Goal: Check status: Check status

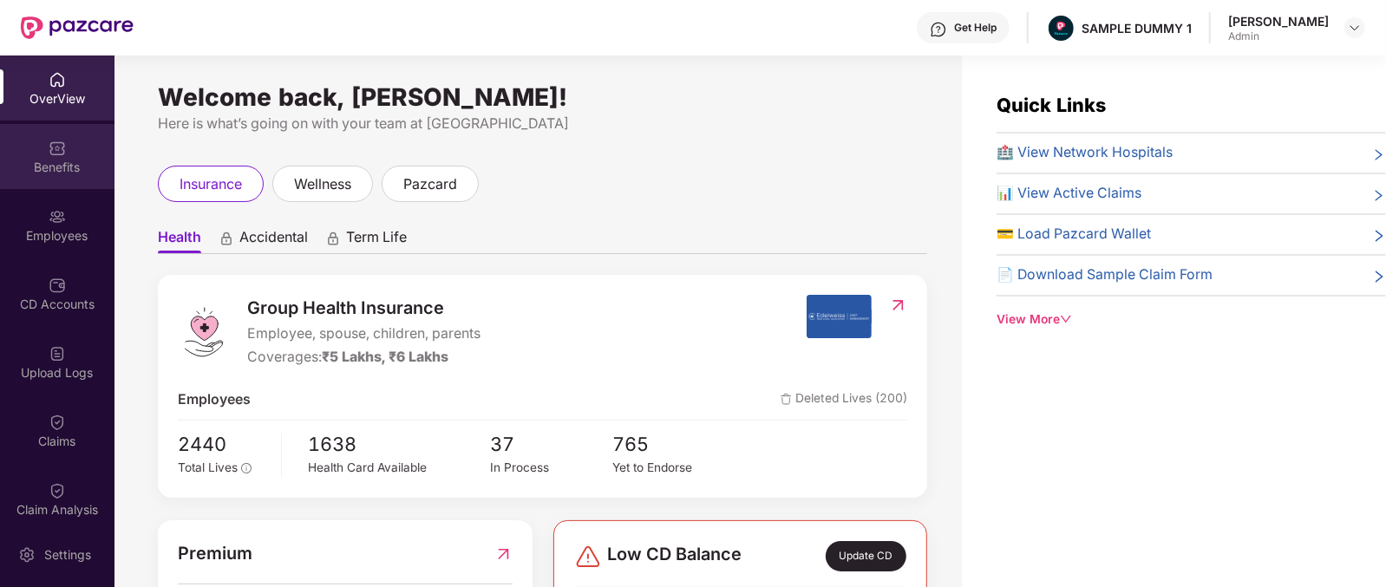
click at [41, 155] on div "Benefits" at bounding box center [57, 156] width 114 height 65
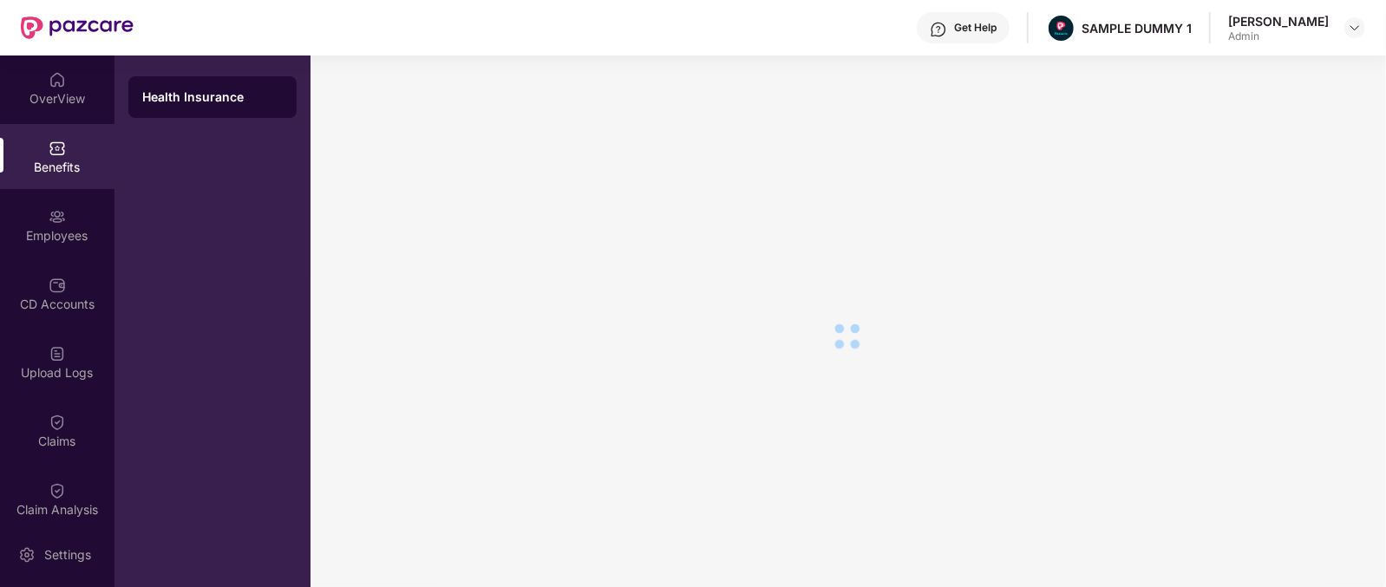
click at [40, 93] on div "OverView" at bounding box center [57, 98] width 114 height 17
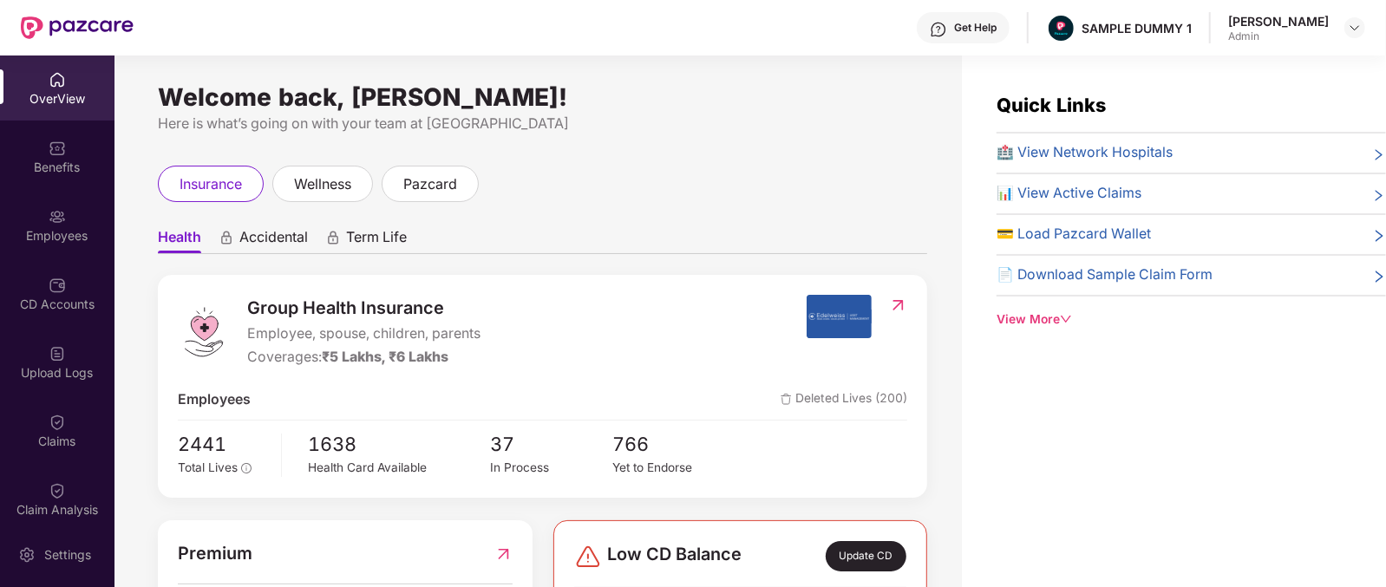
click at [192, 233] on span "Health" at bounding box center [179, 240] width 43 height 25
click at [290, 245] on span "Accidental" at bounding box center [273, 240] width 68 height 25
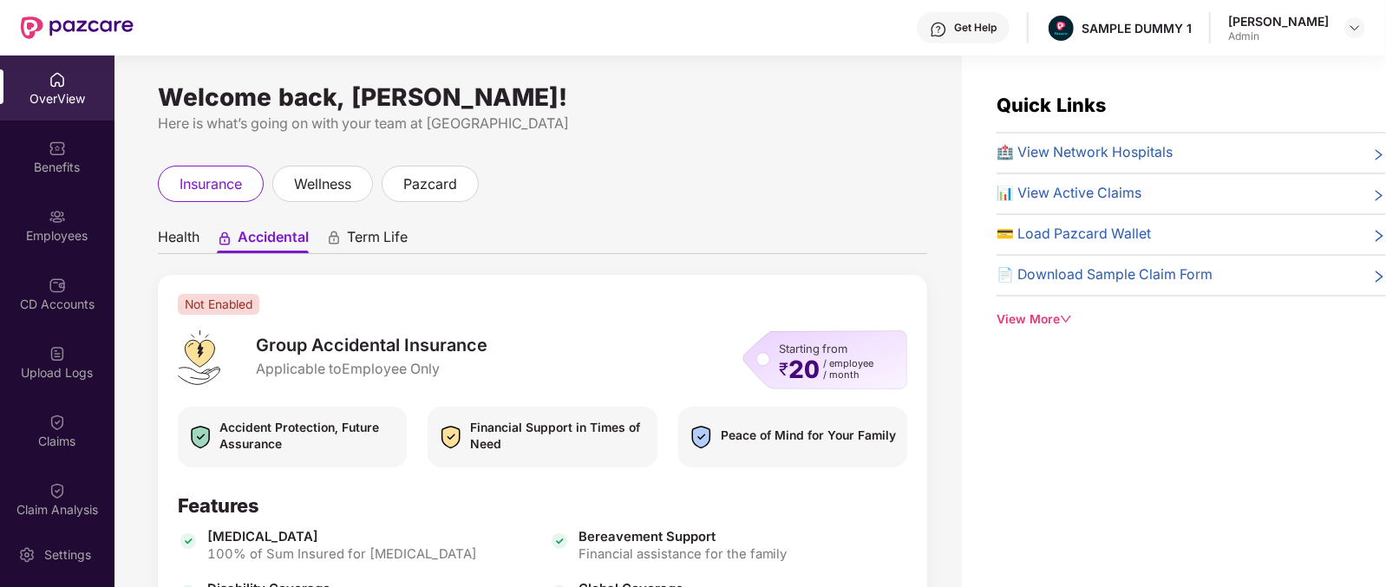
click at [374, 230] on span "Term Life" at bounding box center [377, 240] width 61 height 25
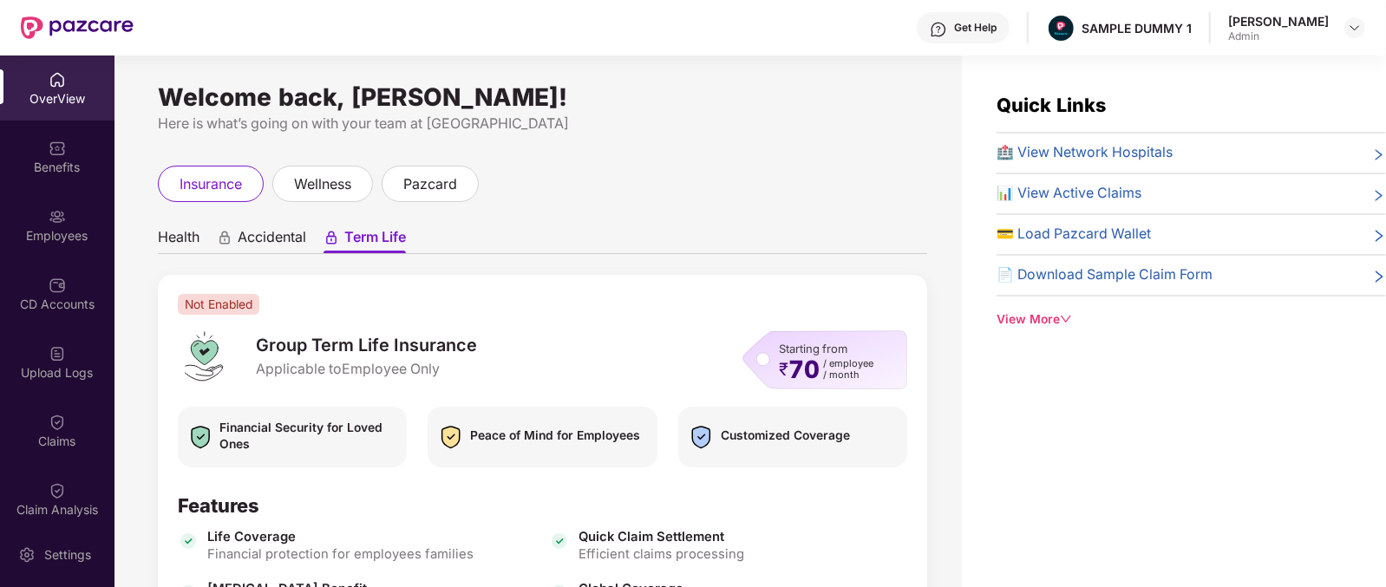
click at [183, 233] on span "Health" at bounding box center [179, 240] width 42 height 25
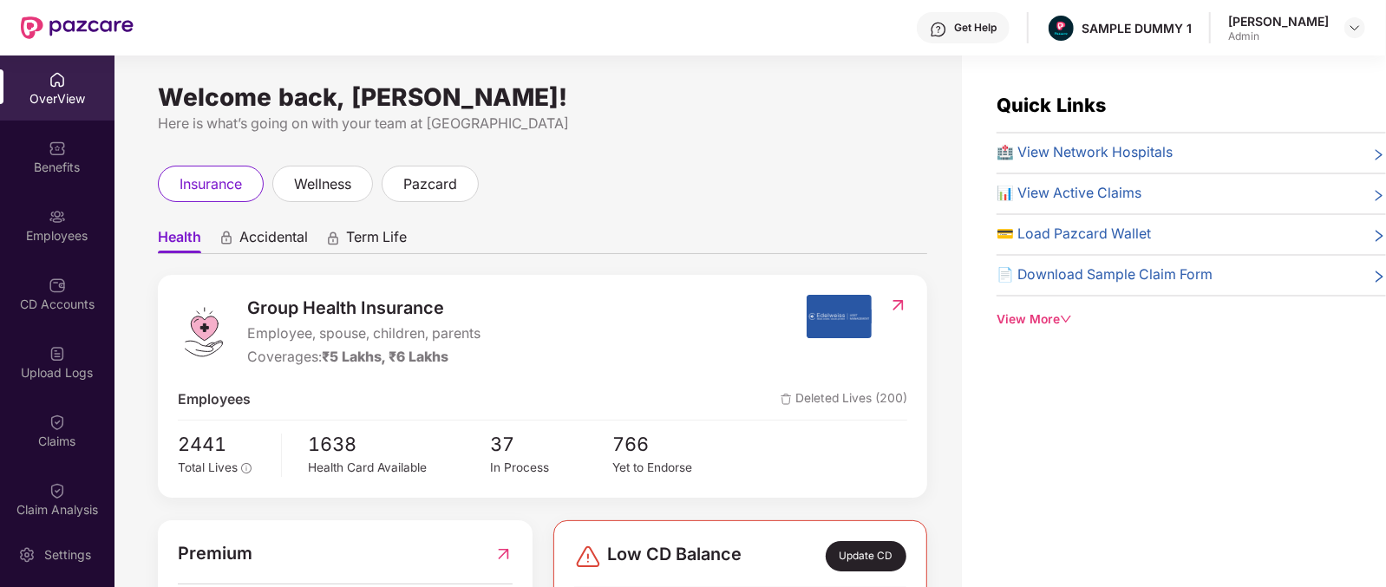
scroll to position [113, 0]
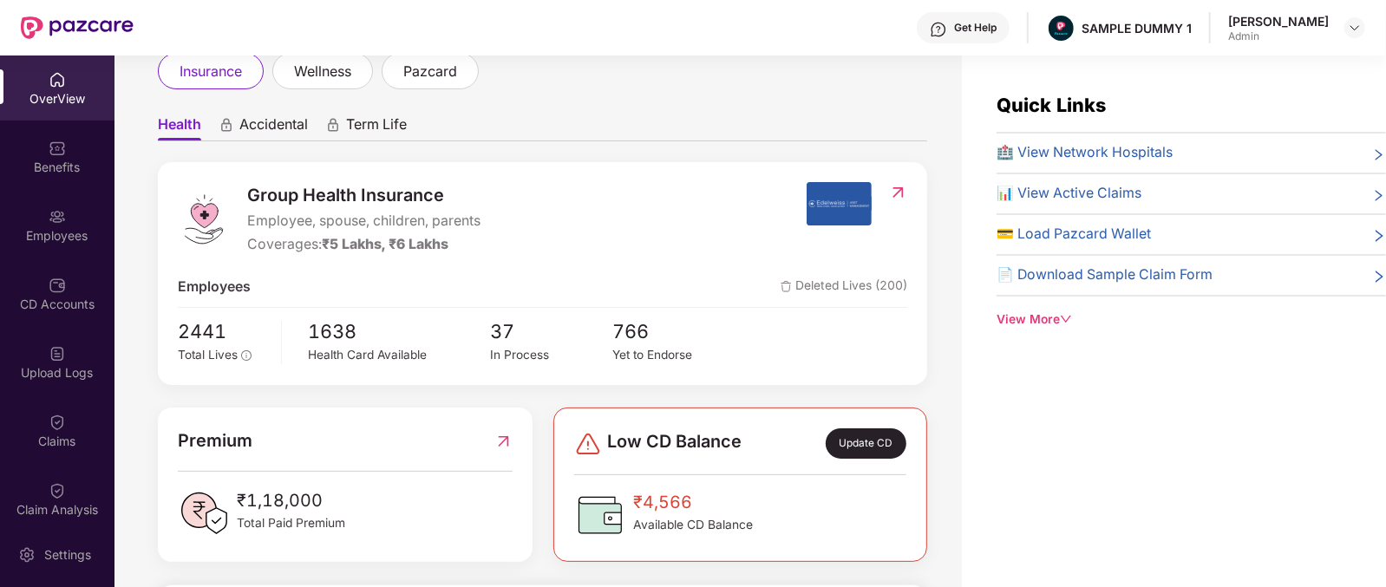
click at [290, 237] on div "Coverages: ₹5 Lakhs, ₹6 Lakhs" at bounding box center [363, 245] width 233 height 22
click at [268, 249] on div "Coverages: ₹5 Lakhs, ₹6 Lakhs" at bounding box center [363, 245] width 233 height 22
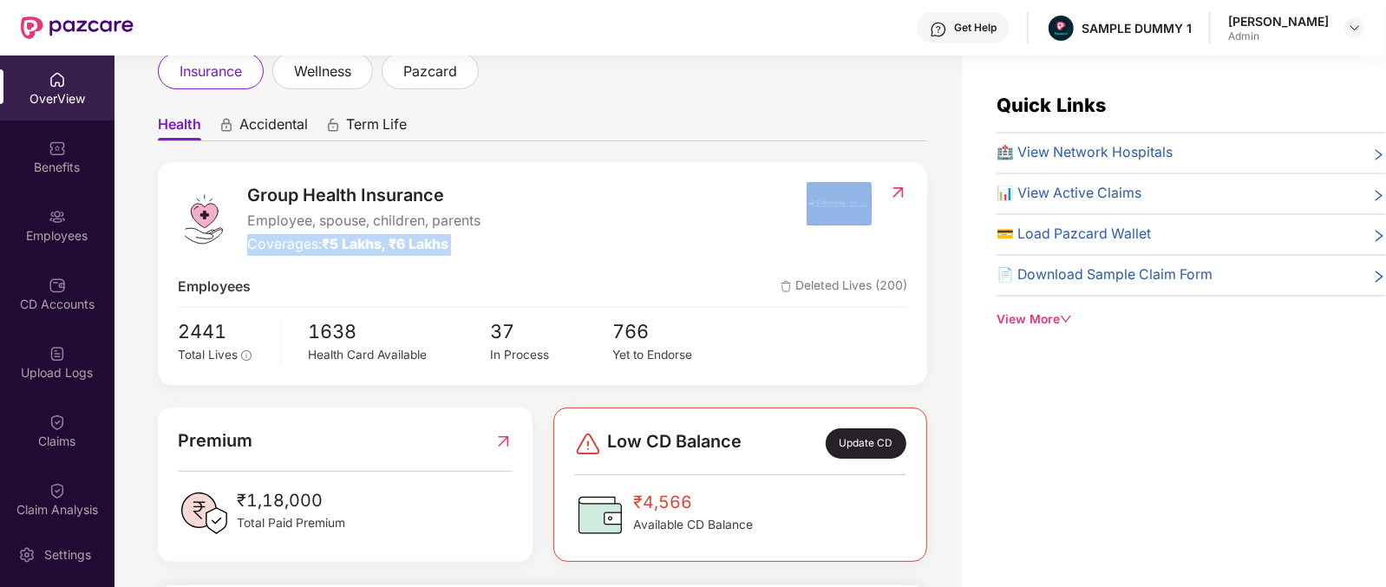
click at [268, 249] on div "Coverages: ₹5 Lakhs, ₹6 Lakhs" at bounding box center [363, 245] width 233 height 22
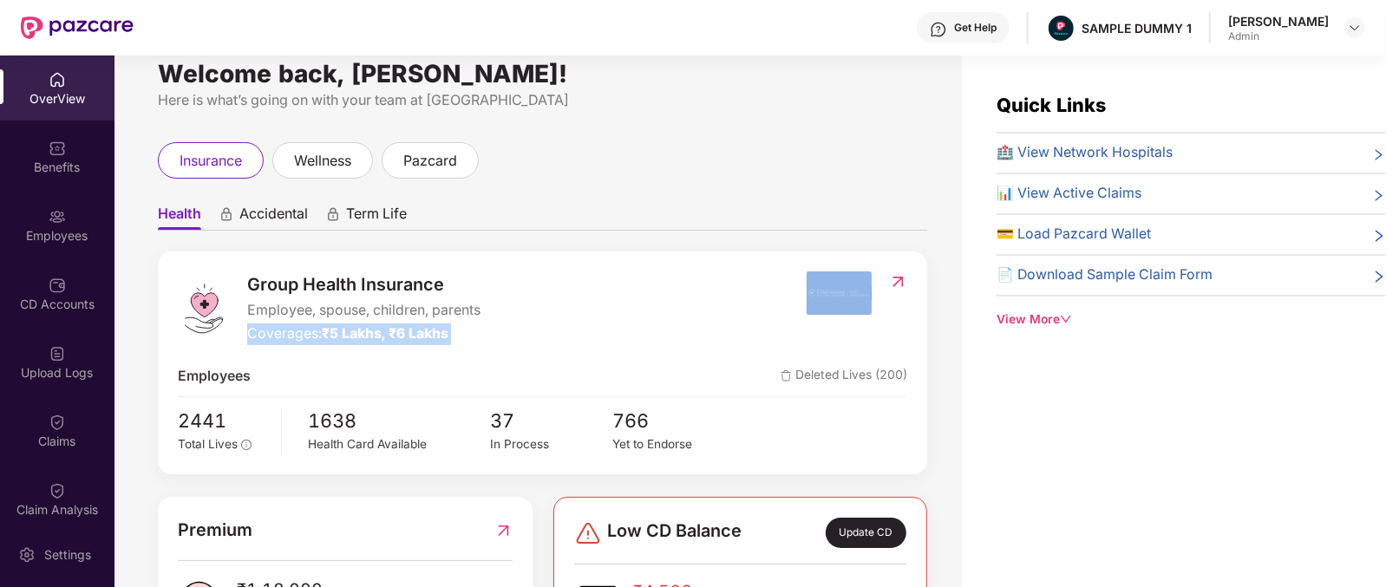
scroll to position [0, 0]
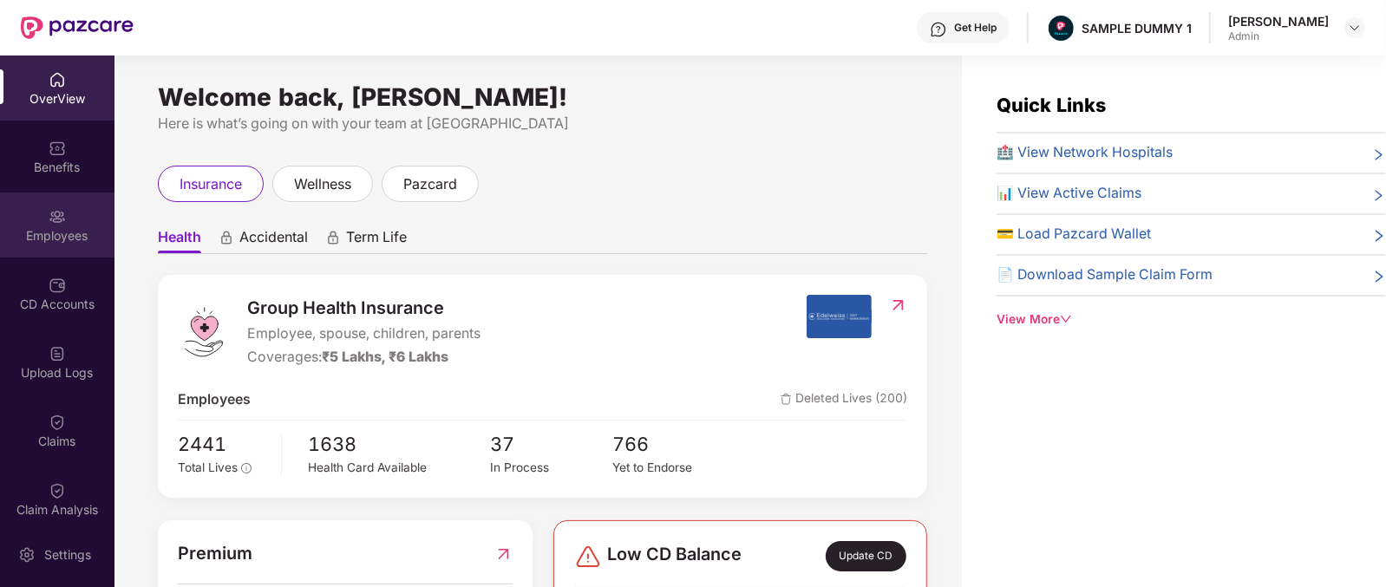
click at [65, 222] on div "Employees" at bounding box center [57, 224] width 114 height 65
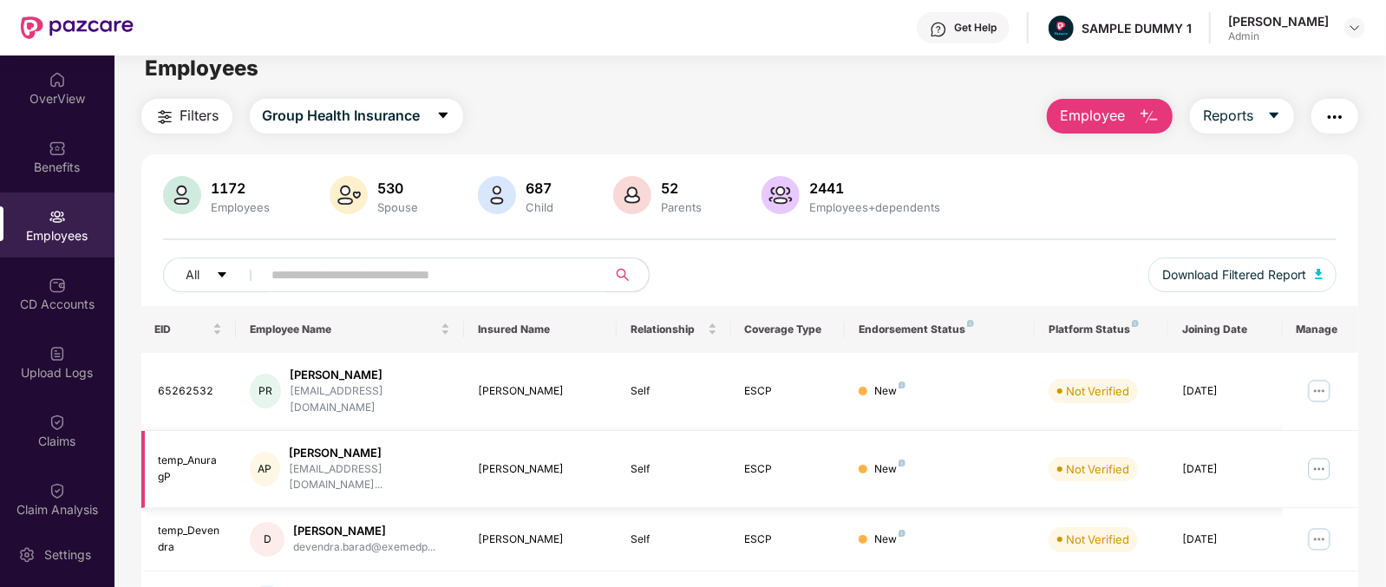
scroll to position [21, 0]
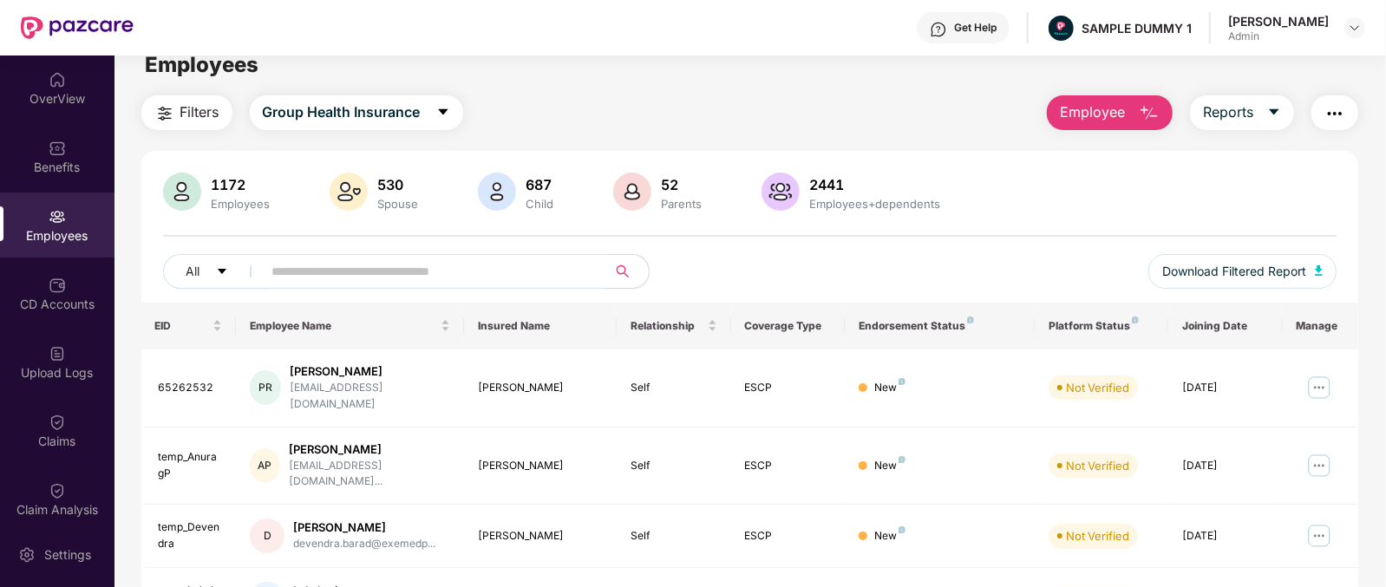
click at [1145, 106] on img "button" at bounding box center [1148, 113] width 21 height 21
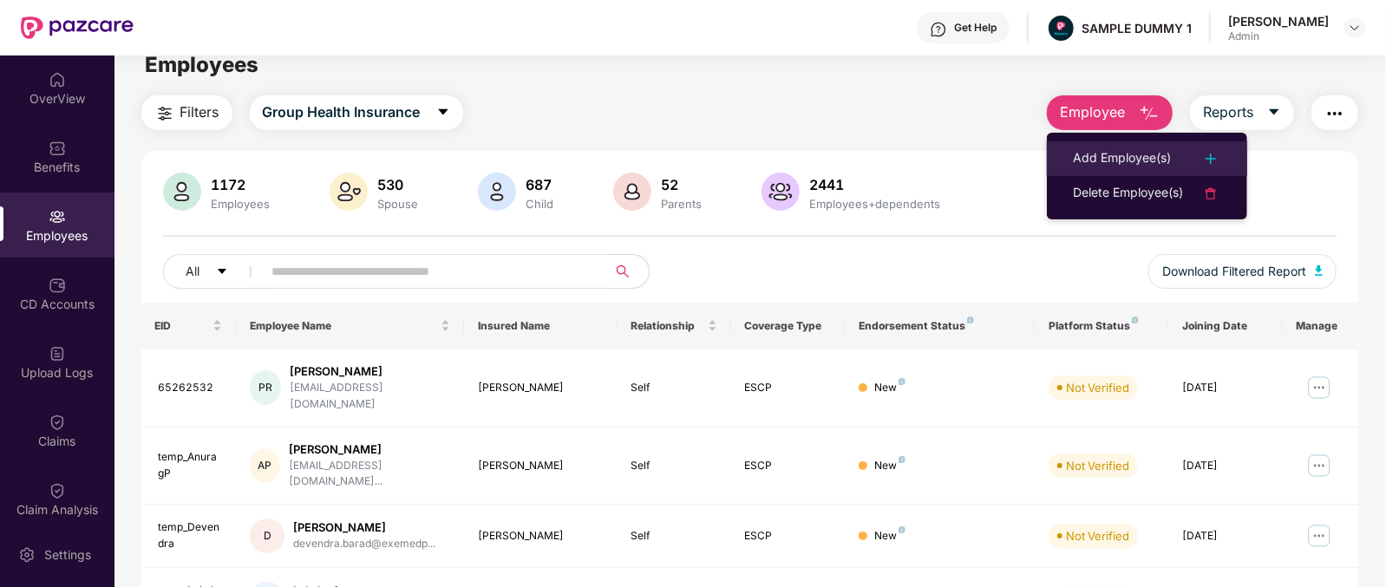
click at [1150, 157] on div "Add Employee(s)" at bounding box center [1122, 158] width 98 height 21
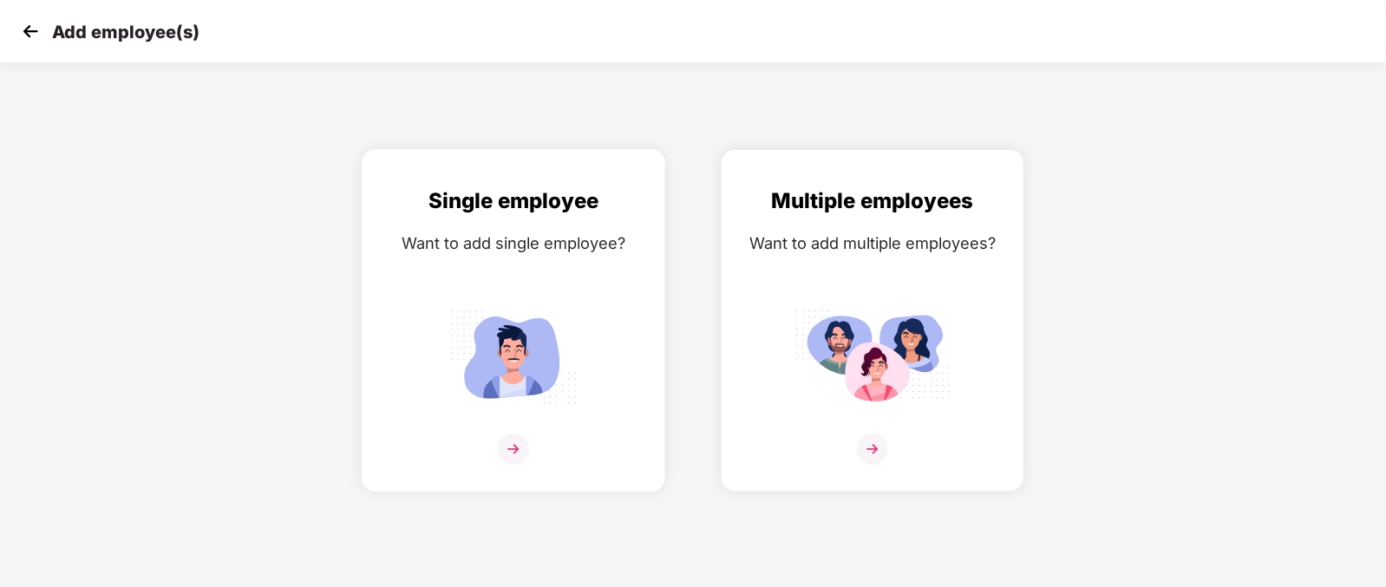
click at [530, 305] on img at bounding box center [513, 357] width 156 height 108
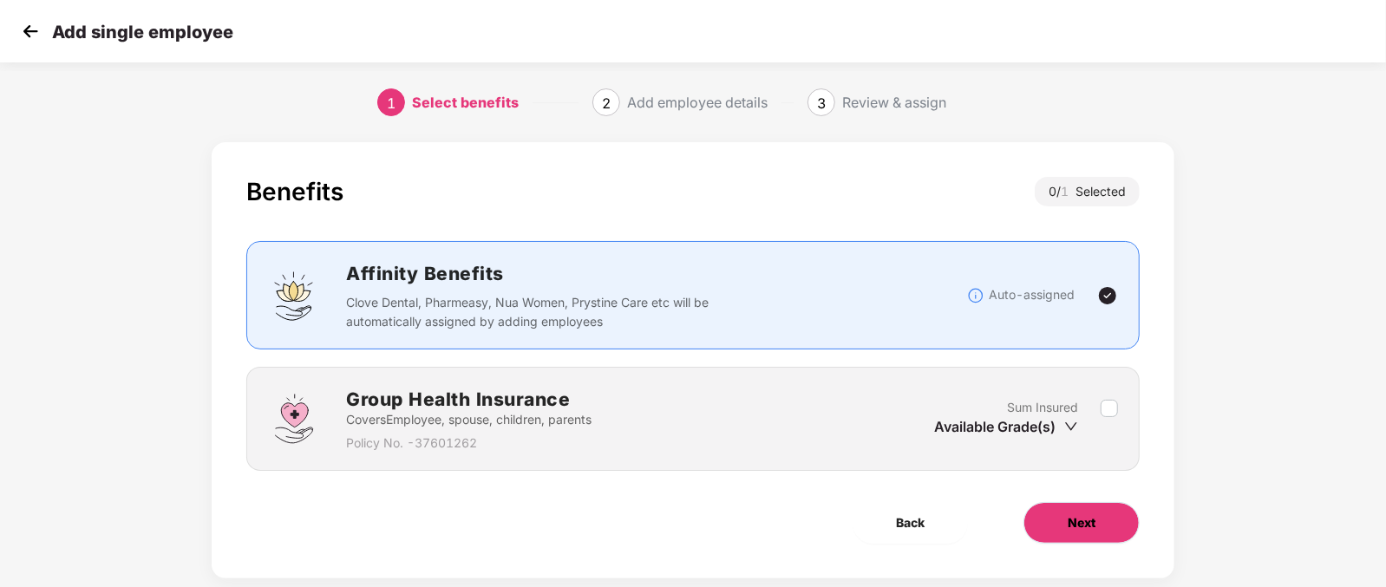
click at [1061, 540] on button "Next" at bounding box center [1081, 523] width 116 height 42
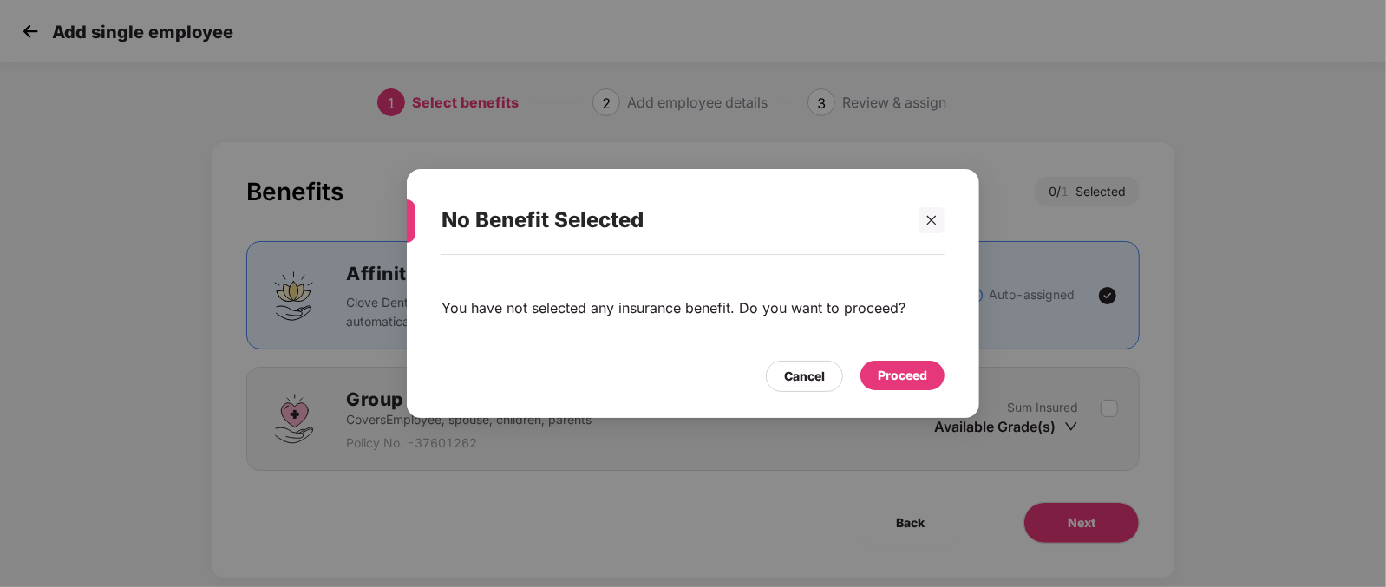
click at [885, 370] on div "Proceed" at bounding box center [901, 375] width 49 height 19
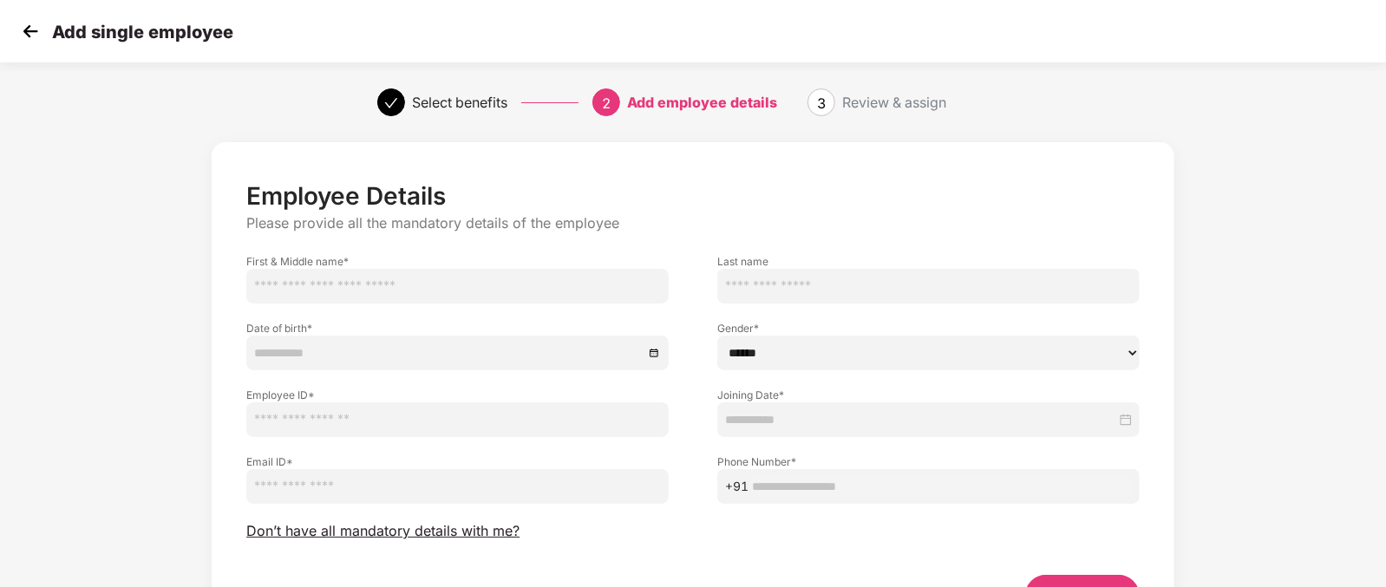
scroll to position [108, 0]
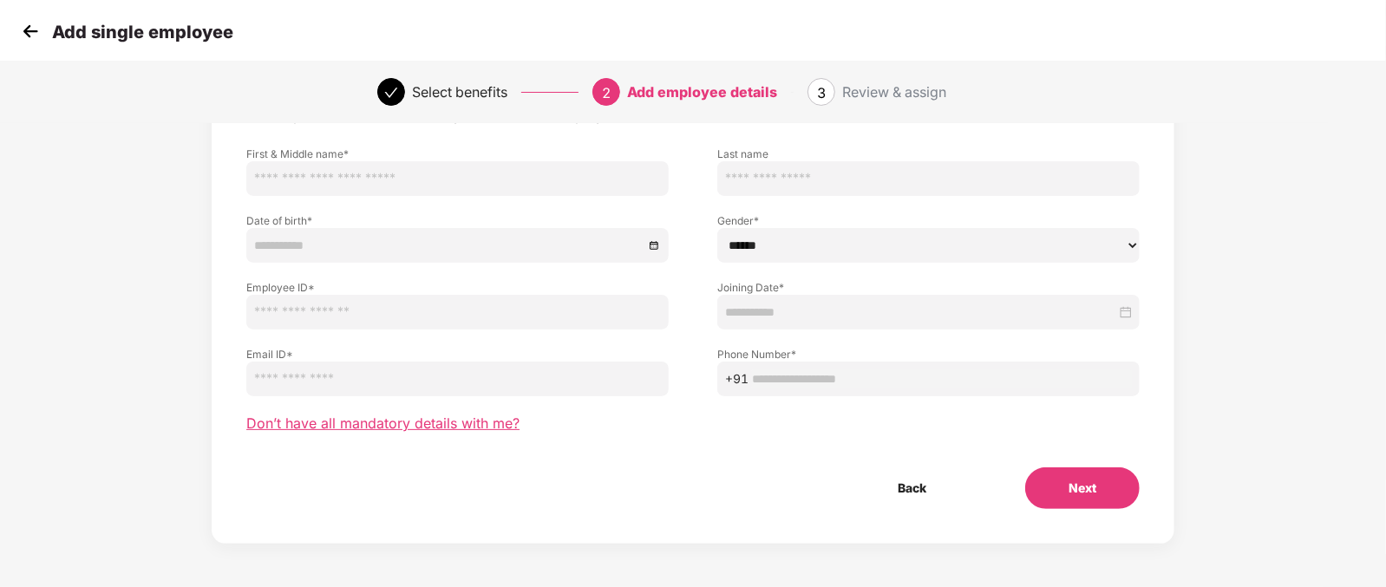
click at [408, 422] on span "Don’t have all mandatory details with me?" at bounding box center [382, 423] width 273 height 18
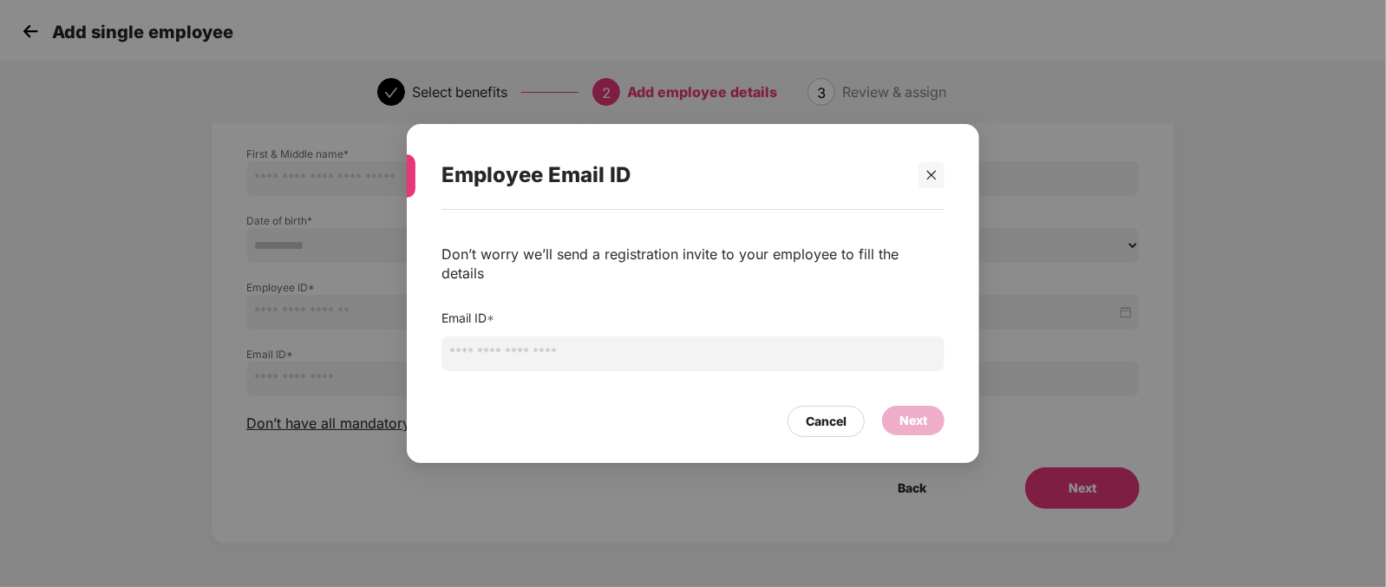
click at [594, 352] on input "email" at bounding box center [692, 353] width 503 height 35
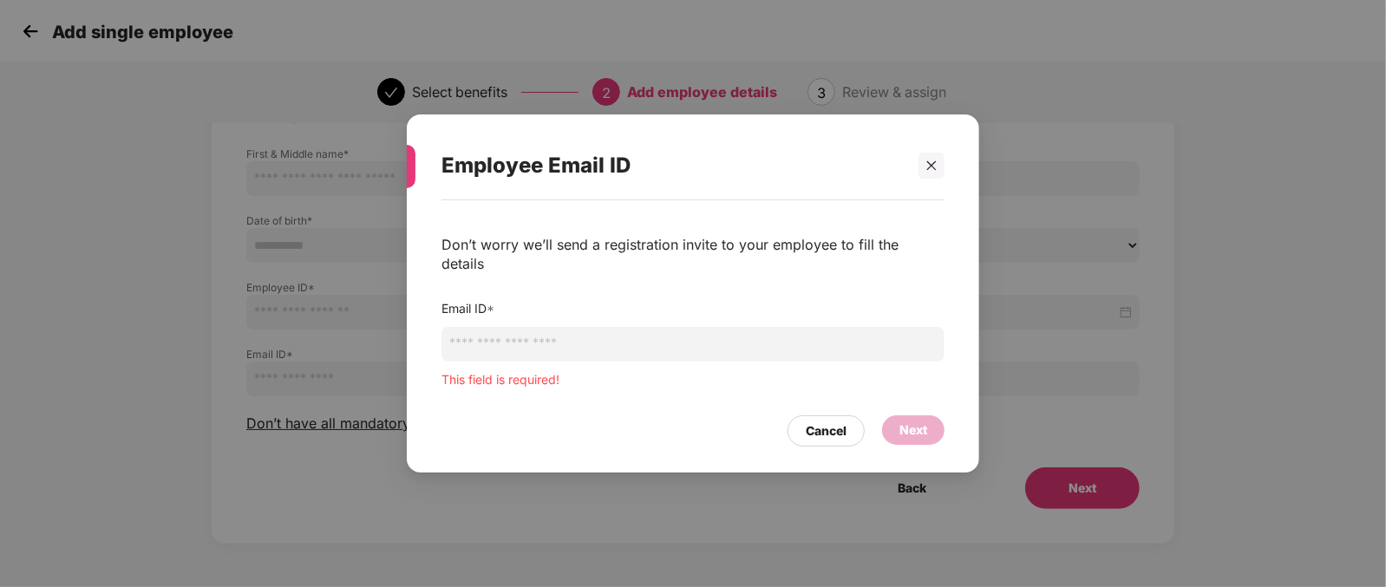
click at [451, 307] on div "Email ID * This field is required!" at bounding box center [692, 344] width 503 height 90
click at [810, 415] on div "Cancel" at bounding box center [825, 430] width 77 height 31
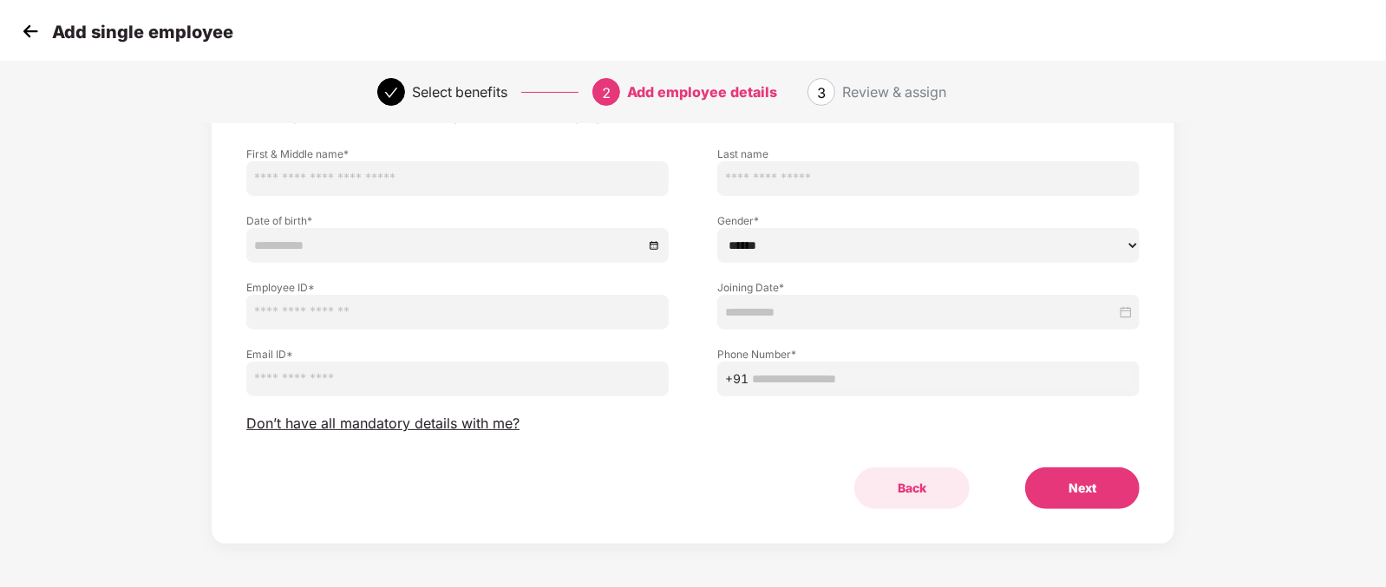
click at [910, 485] on button "Back" at bounding box center [911, 488] width 115 height 42
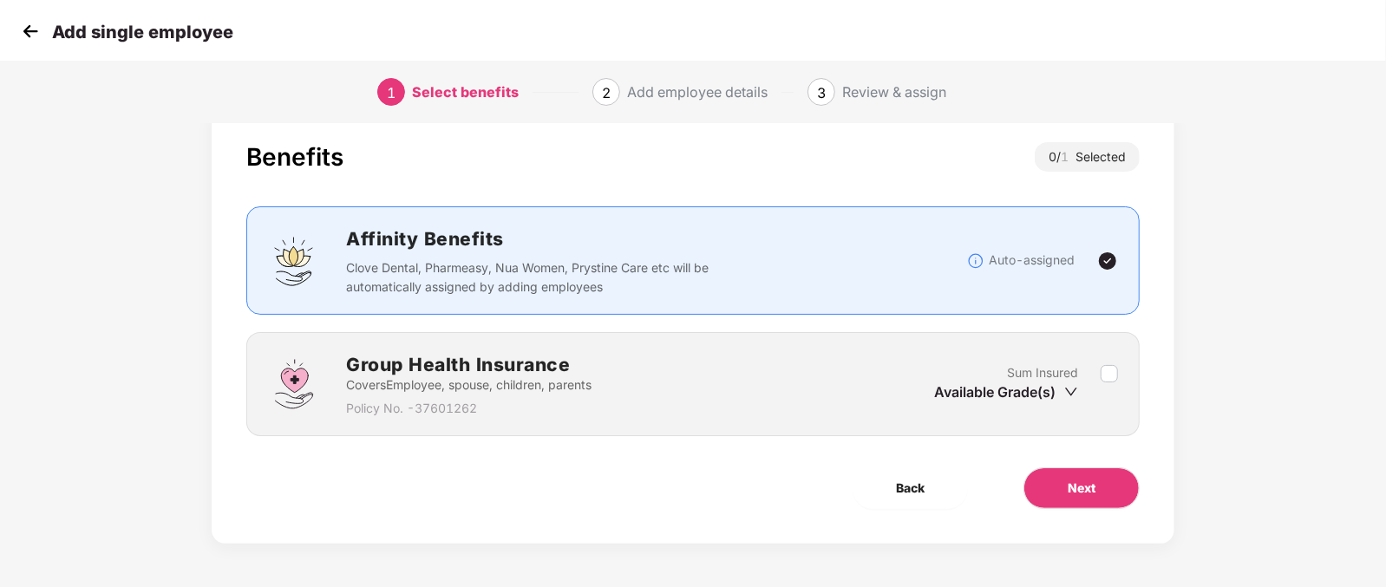
scroll to position [35, 0]
click at [935, 483] on button "Back" at bounding box center [909, 488] width 115 height 42
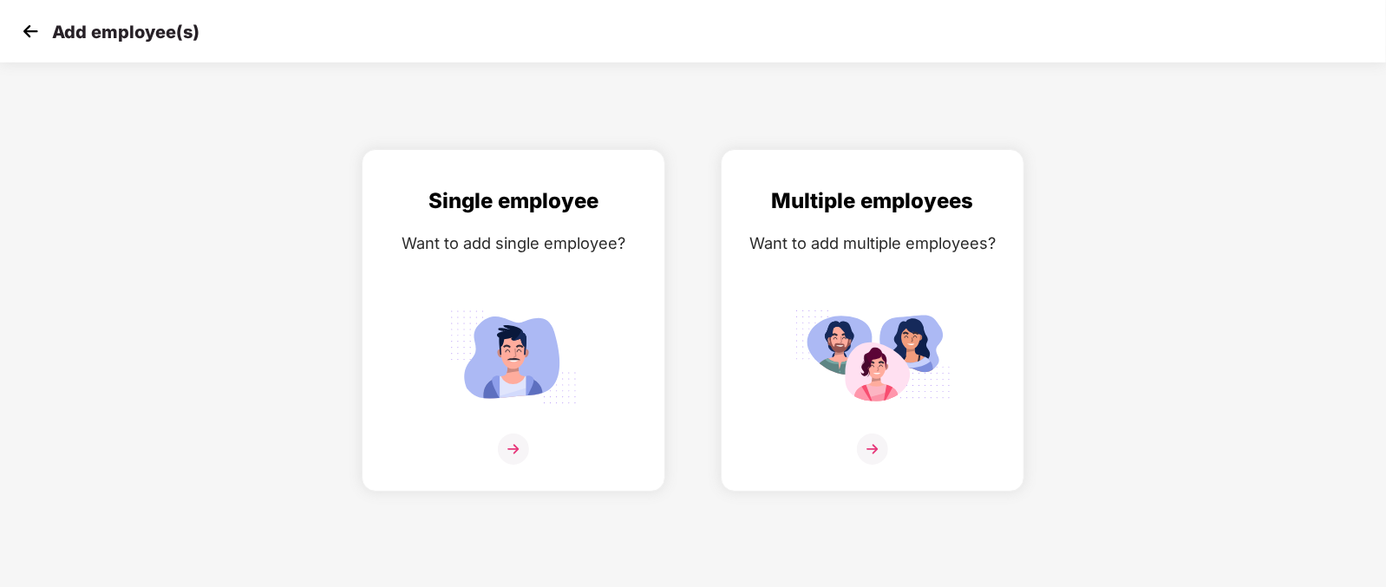
click at [23, 36] on img at bounding box center [30, 31] width 26 height 26
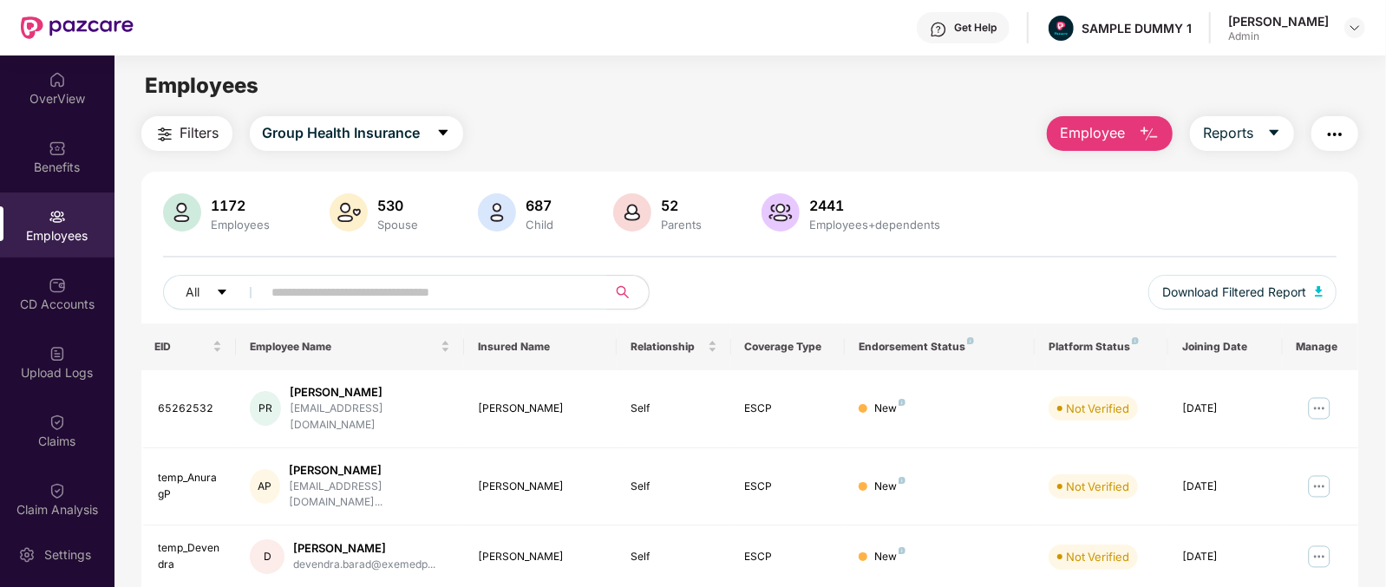
click at [1079, 127] on span "Employee" at bounding box center [1092, 133] width 65 height 22
click at [890, 113] on main "Employees Filters Group Health Insurance Employee Reports 1172 Employees 530 Sp…" at bounding box center [749, 348] width 1270 height 587
click at [81, 564] on div "Settings" at bounding box center [57, 554] width 114 height 65
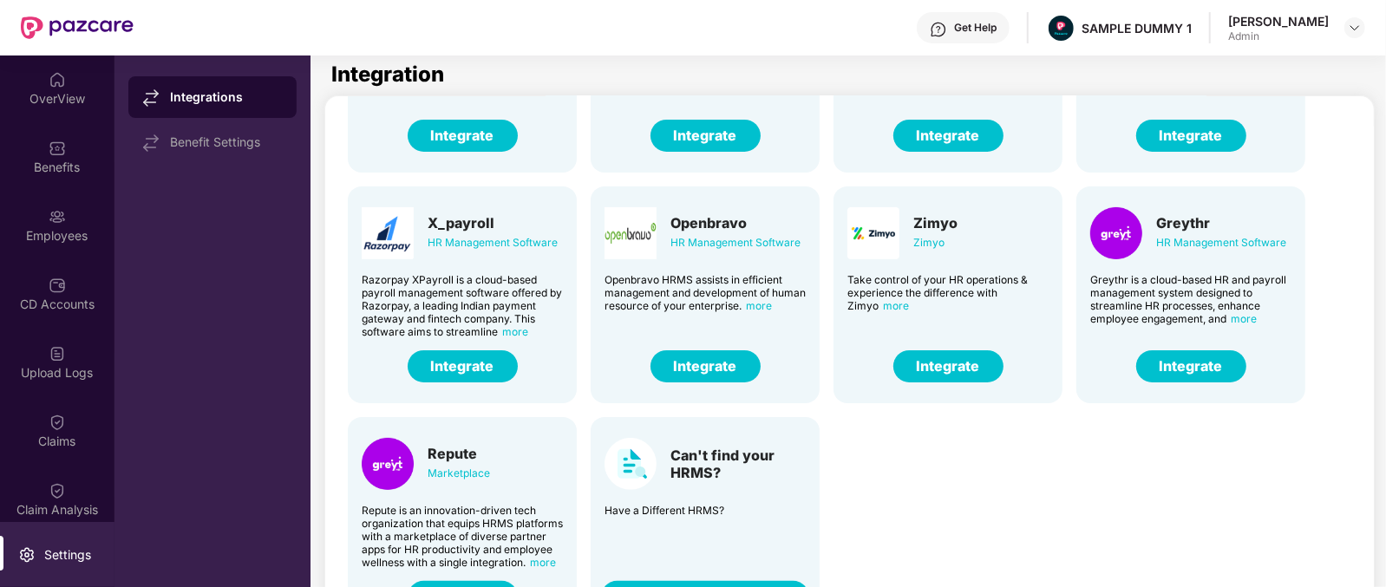
scroll to position [55, 0]
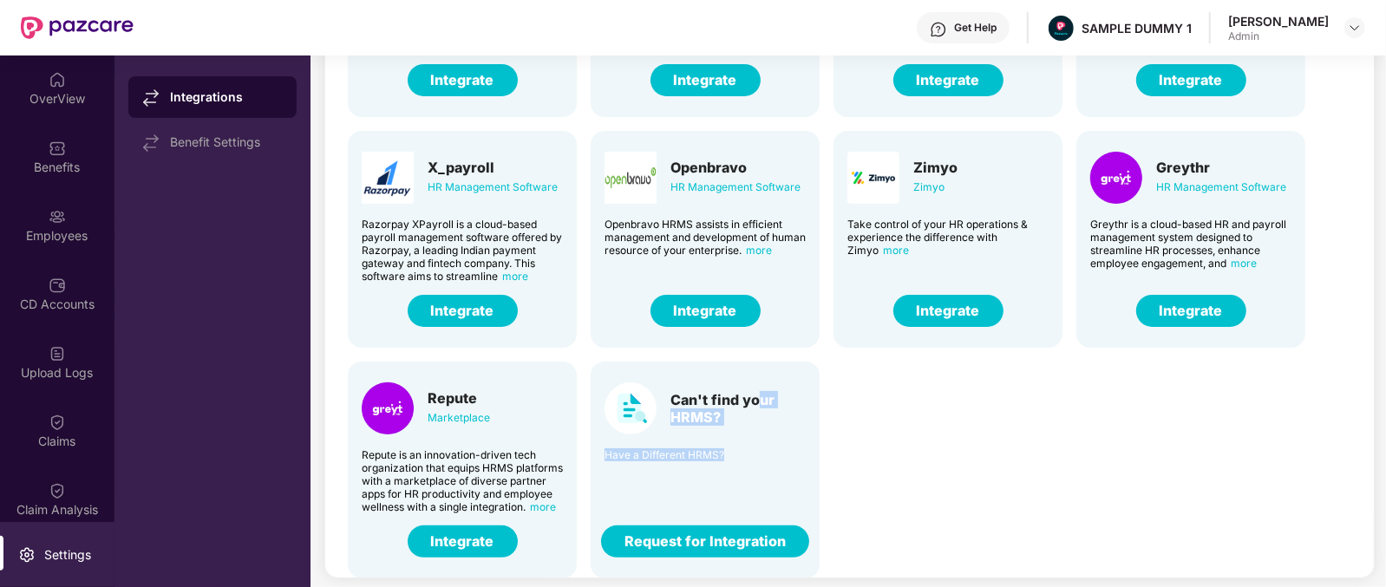
drag, startPoint x: 756, startPoint y: 403, endPoint x: 811, endPoint y: 483, distance: 96.7
click at [811, 483] on div "Can't find your HRMS? Have a Different HRMS? Request for Integration" at bounding box center [704, 470] width 229 height 217
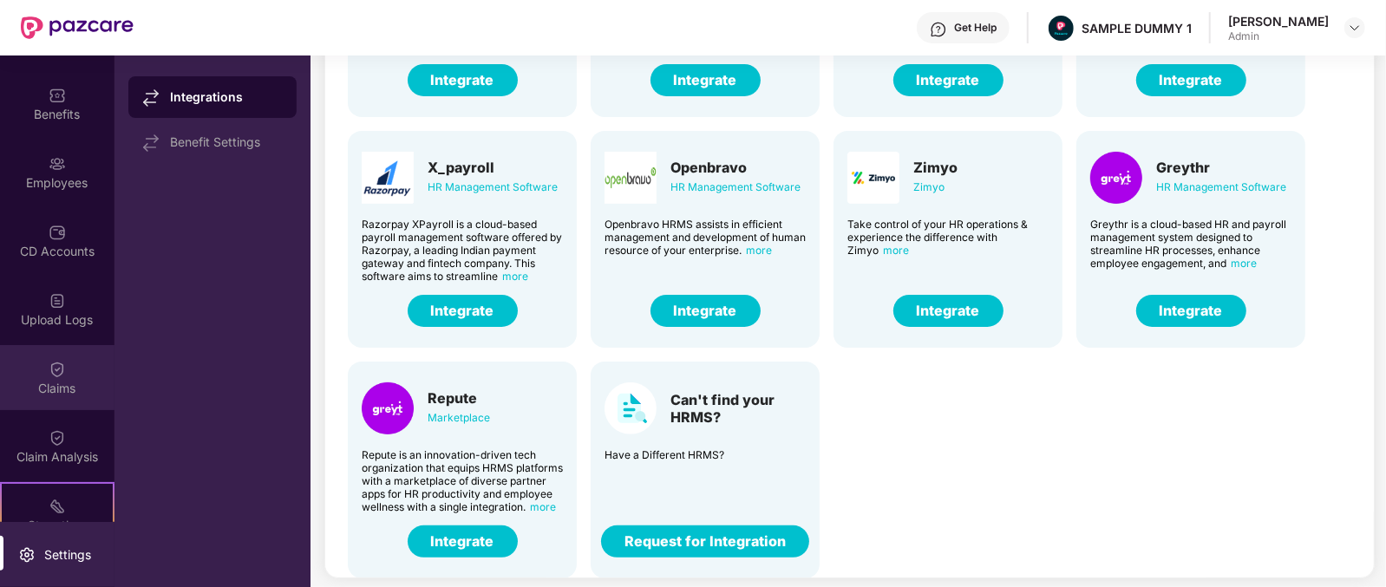
scroll to position [54, 0]
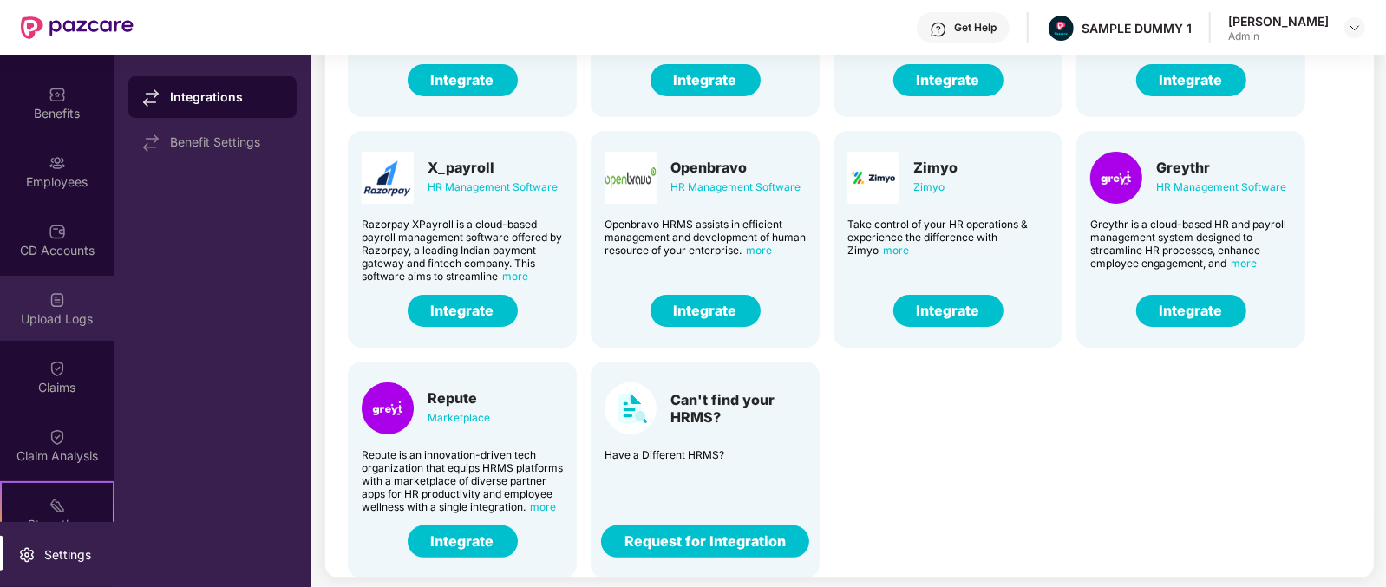
click at [91, 314] on div "Upload Logs" at bounding box center [57, 318] width 114 height 17
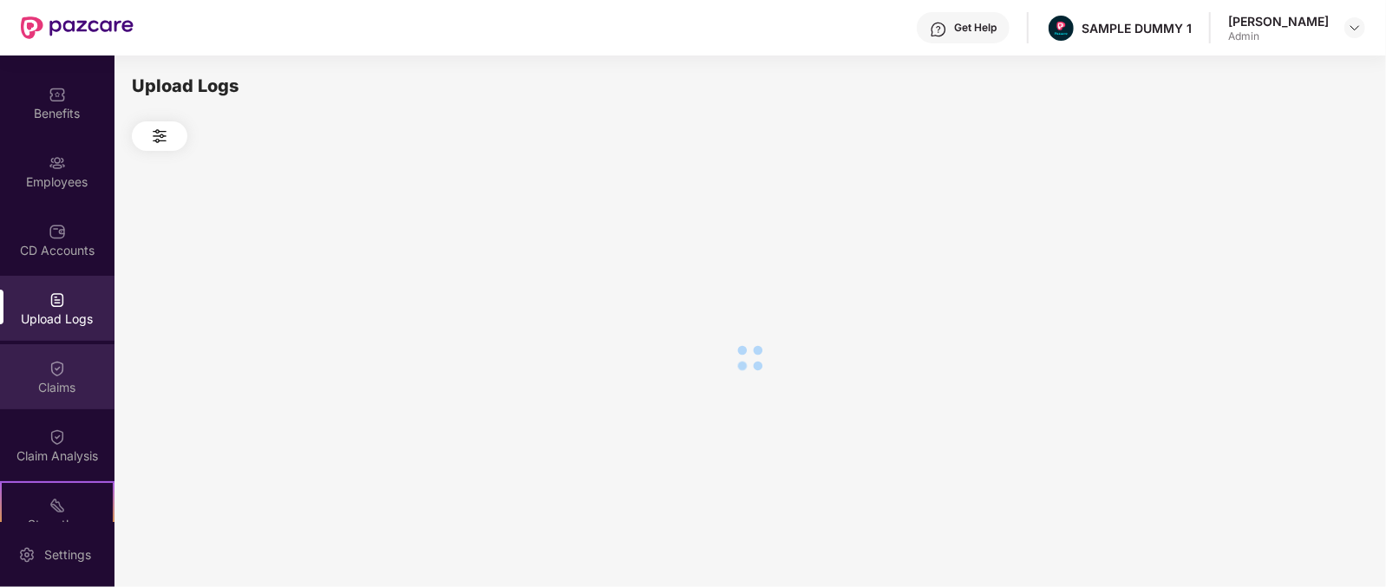
click at [56, 371] on img at bounding box center [57, 368] width 17 height 17
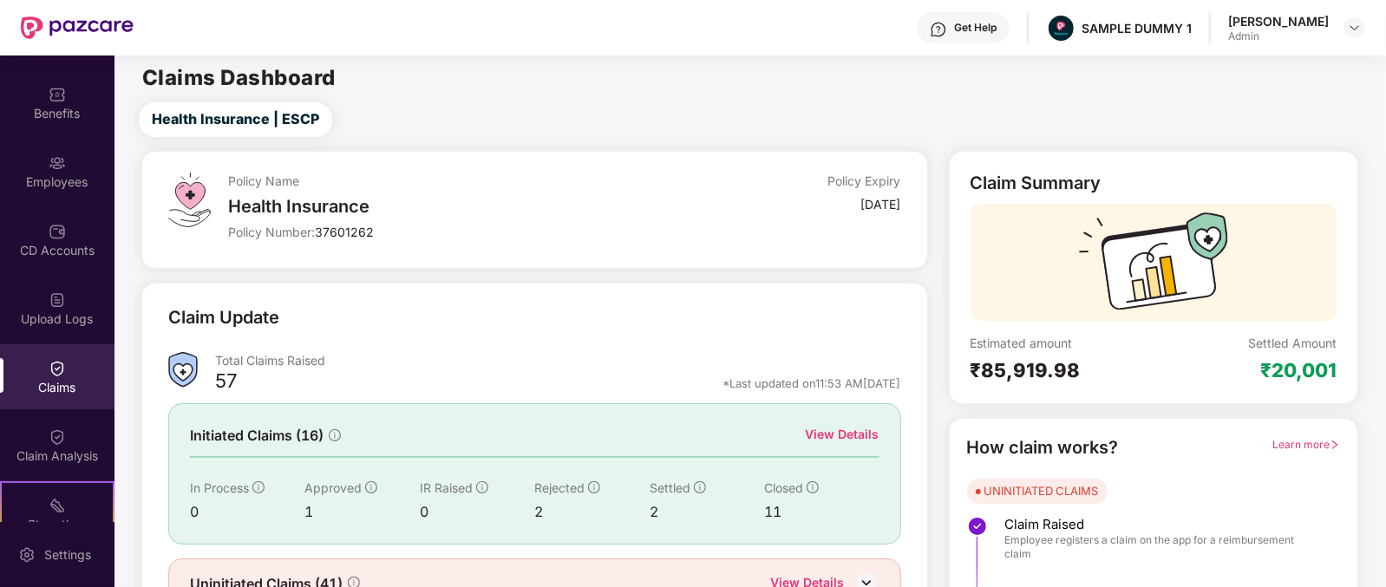
scroll to position [91, 0]
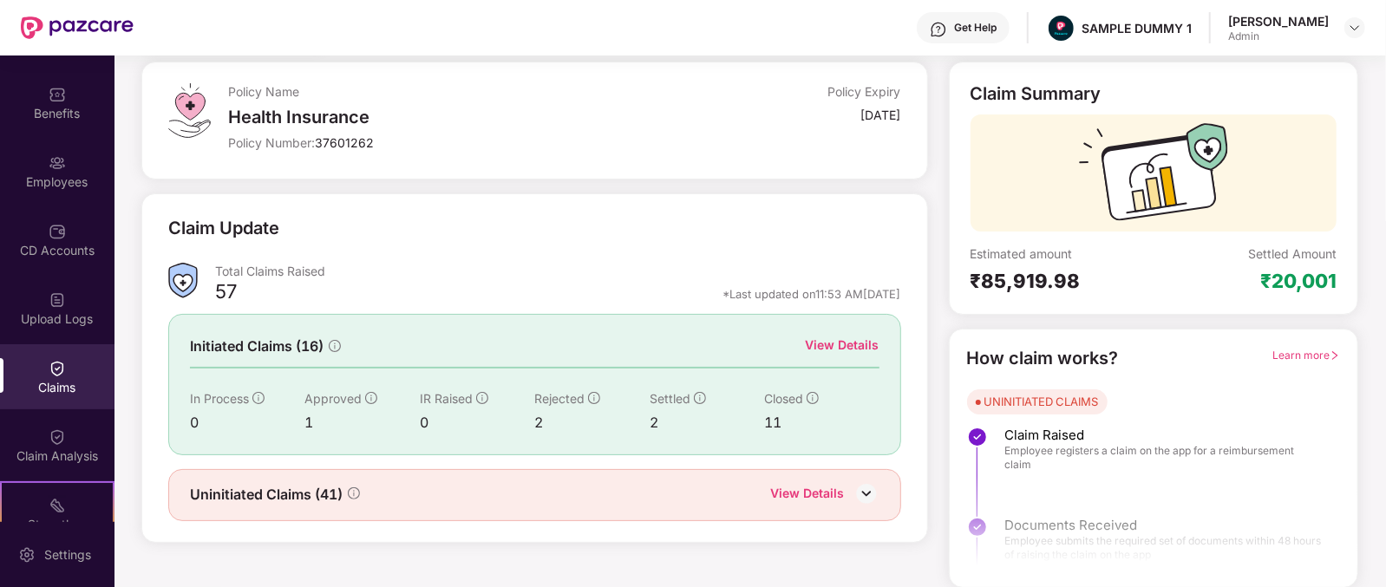
click at [847, 336] on div "View Details" at bounding box center [842, 345] width 74 height 19
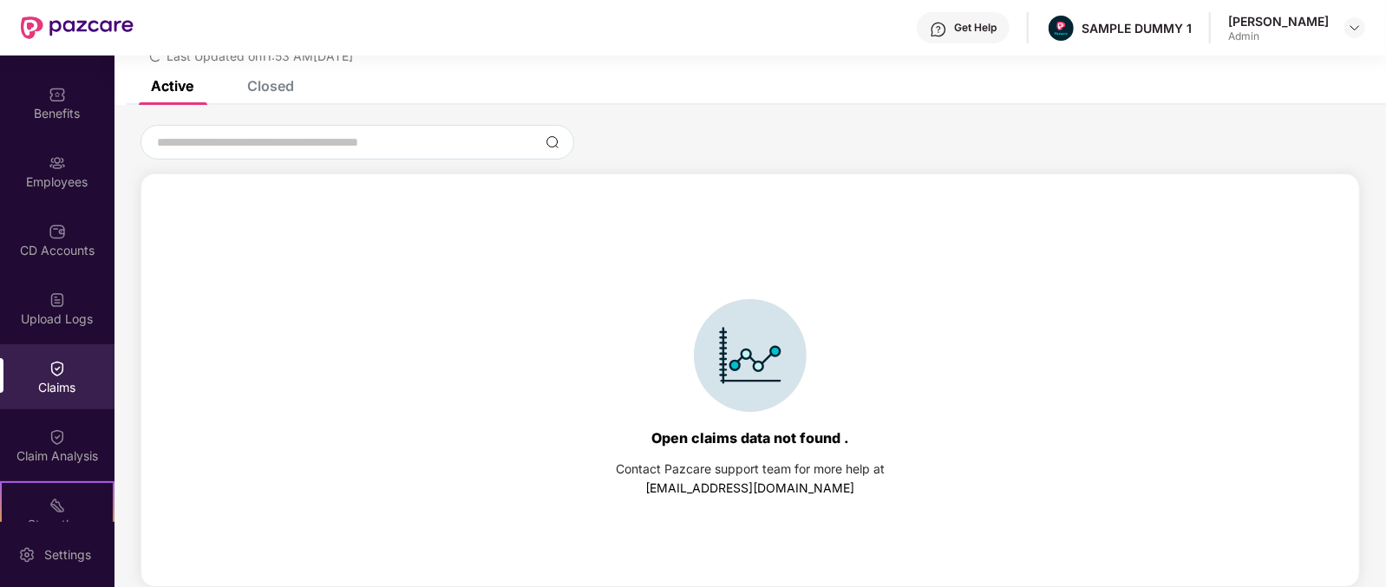
scroll to position [74, 0]
click at [264, 82] on div "Closed" at bounding box center [270, 86] width 47 height 17
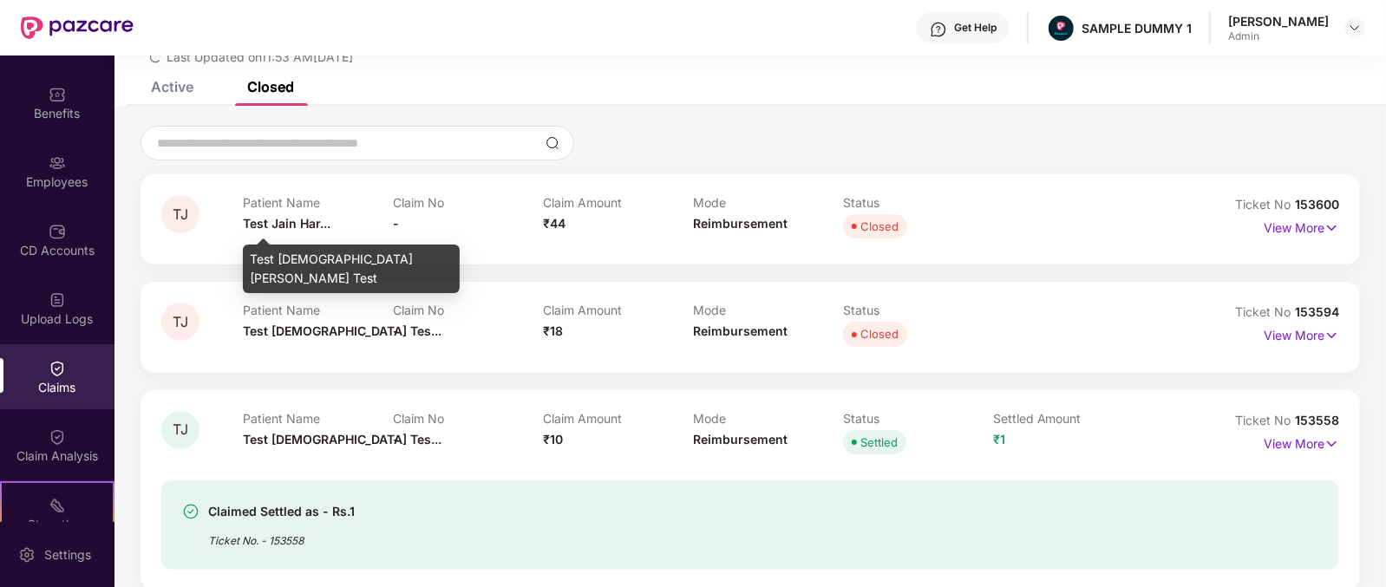
click at [251, 218] on span "Test Jain Har..." at bounding box center [287, 223] width 88 height 15
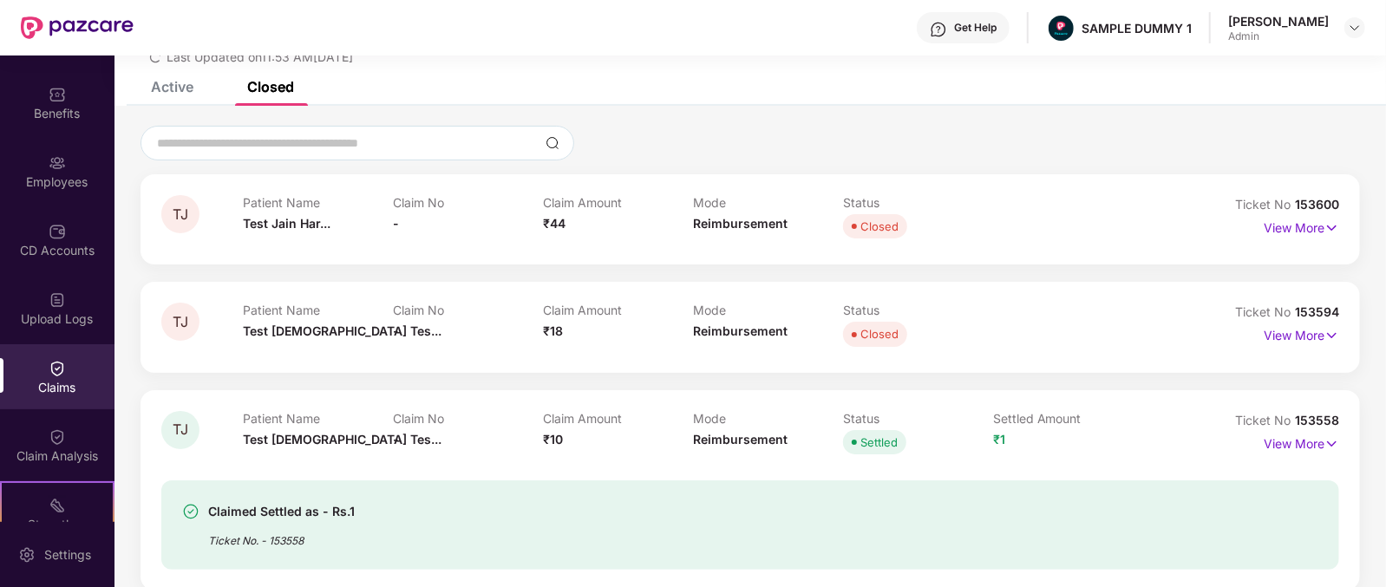
click at [559, 219] on span "₹44" at bounding box center [554, 223] width 23 height 15
click at [723, 229] on span "Reimbursement" at bounding box center [740, 223] width 95 height 15
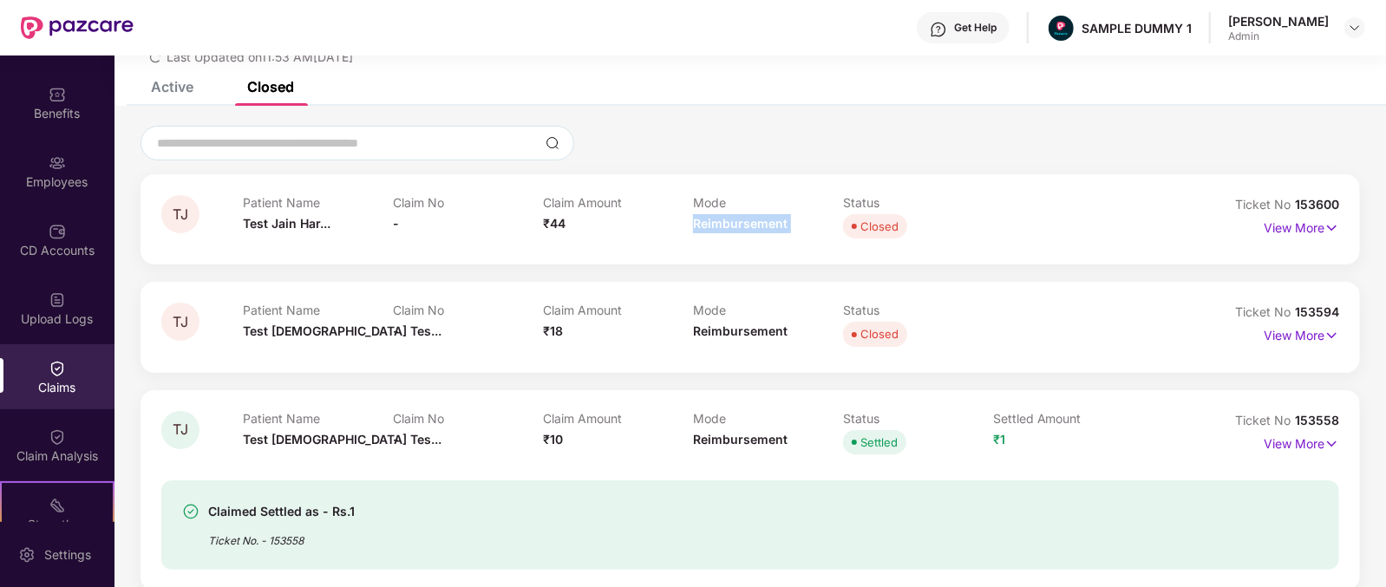
click at [723, 229] on span "Reimbursement" at bounding box center [740, 223] width 95 height 15
click at [1331, 221] on img at bounding box center [1331, 227] width 15 height 19
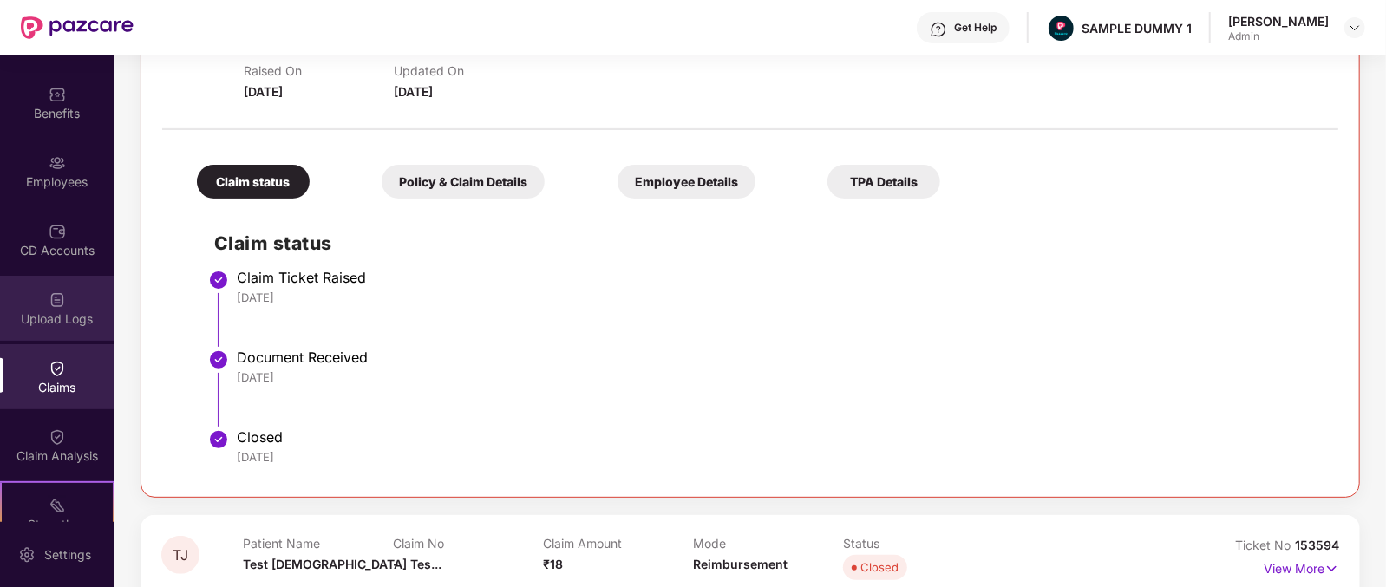
scroll to position [275, 0]
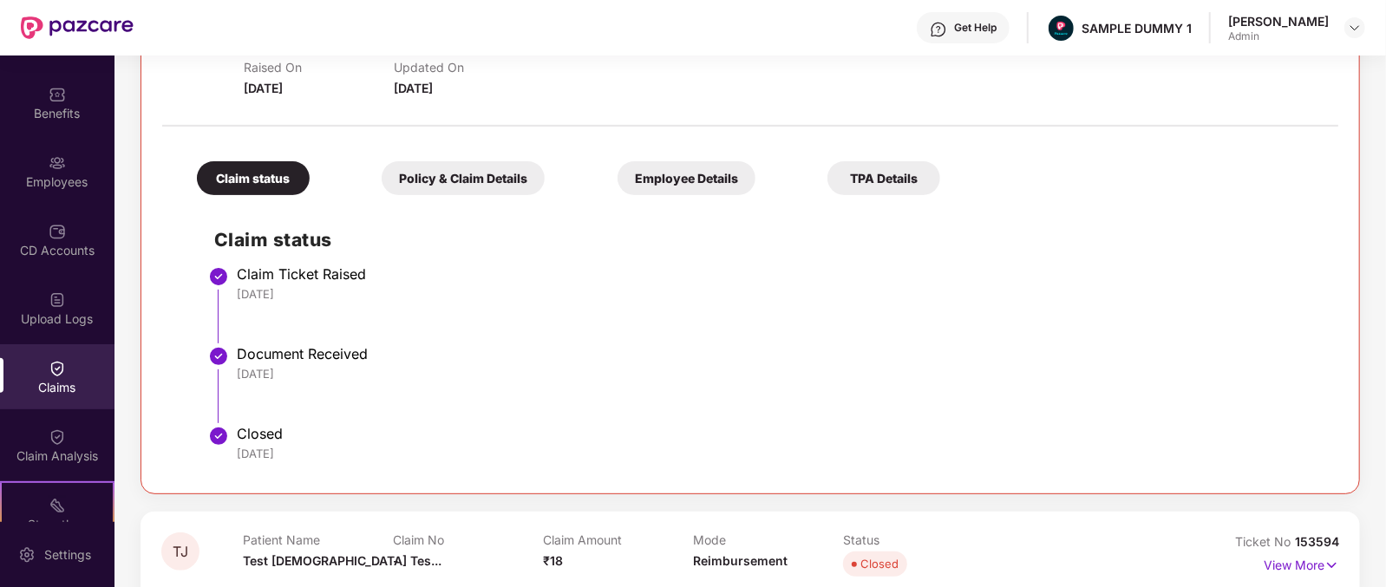
click at [408, 183] on div "Policy & Claim Details" at bounding box center [463, 178] width 163 height 34
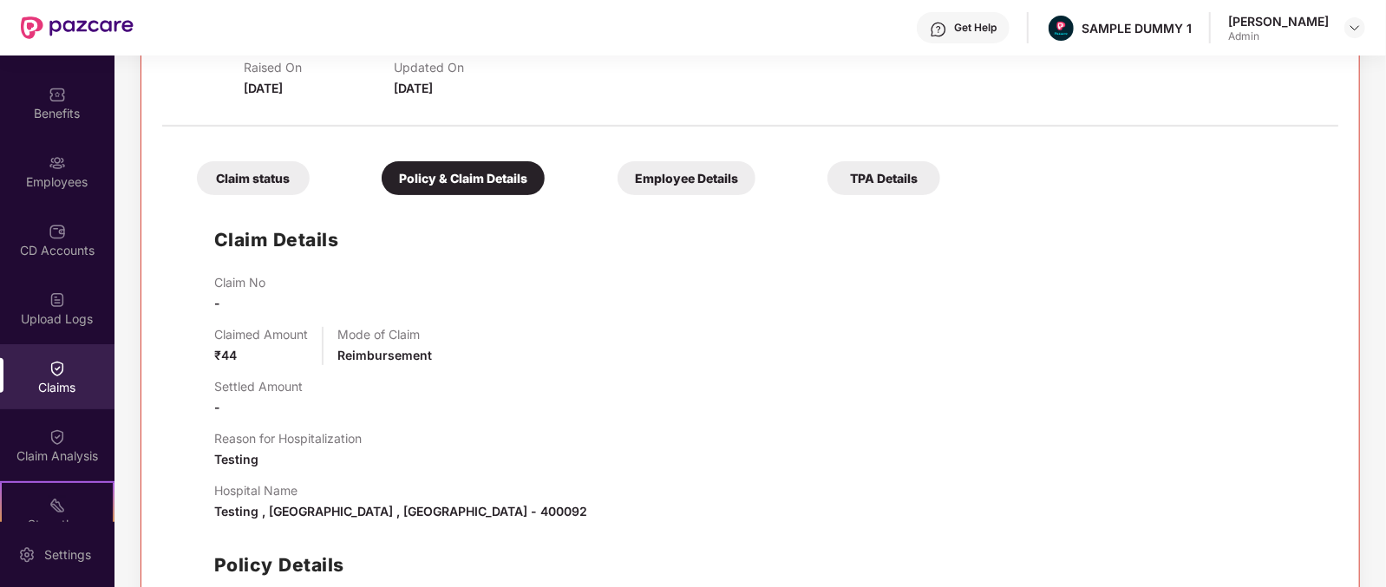
click at [617, 184] on div "Employee Details" at bounding box center [686, 178] width 138 height 34
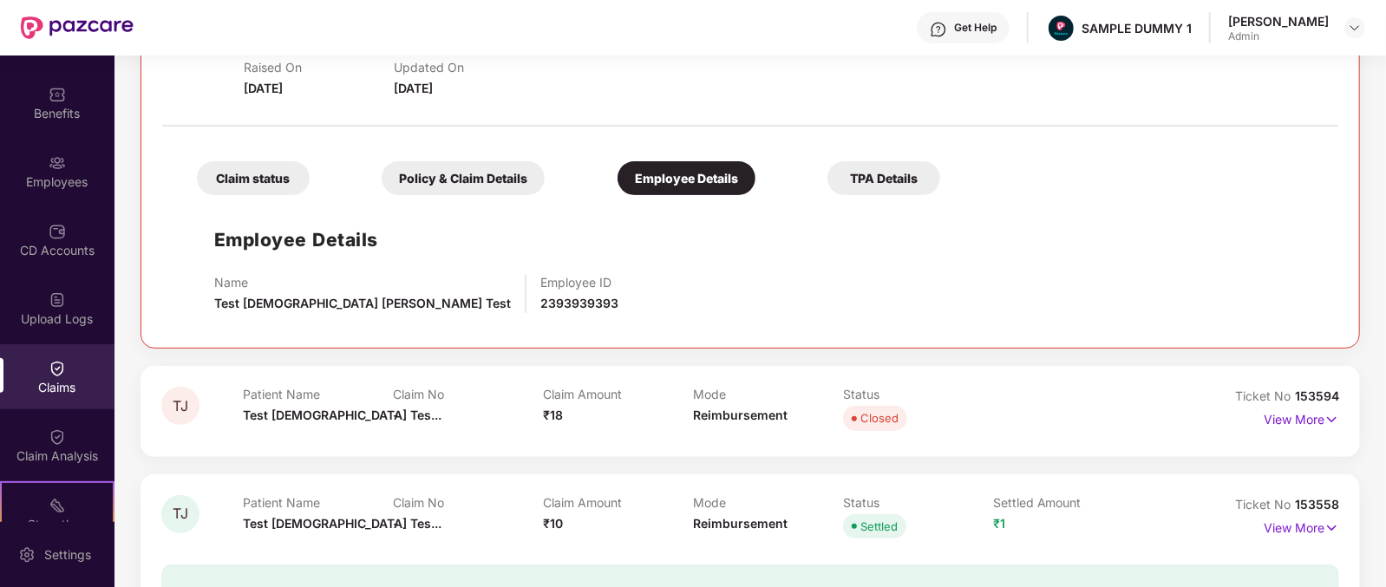
click at [827, 170] on div "TPA Details" at bounding box center [883, 178] width 113 height 34
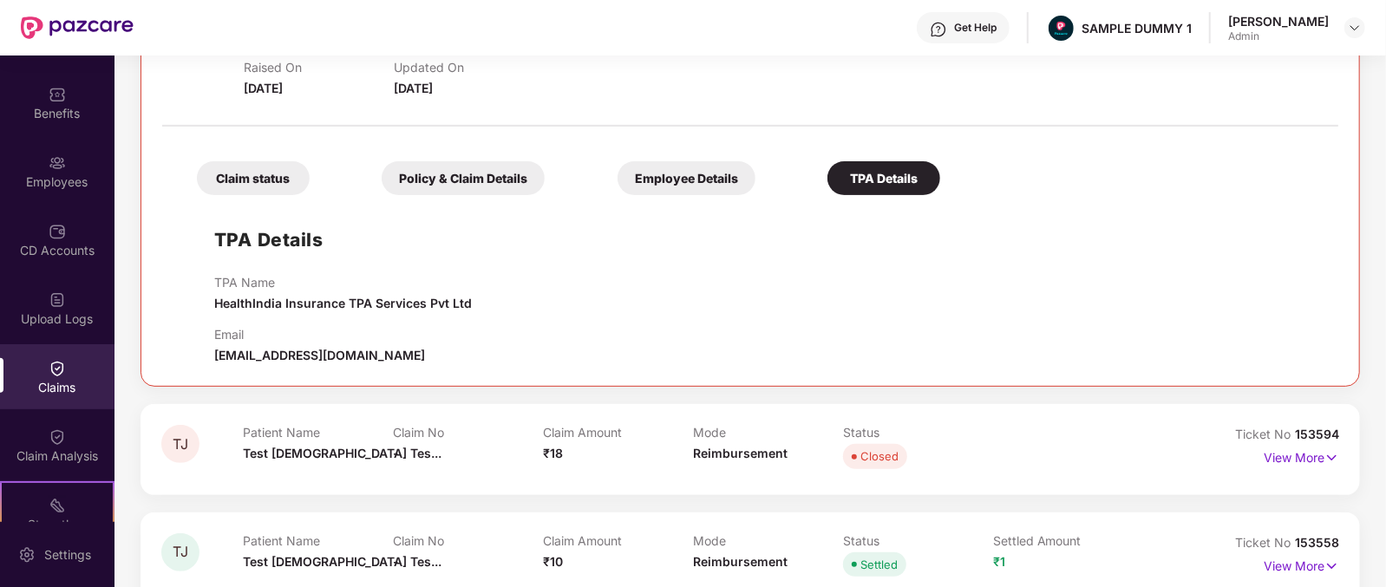
click at [574, 157] on div "Claim status Policy & Claim Details Employee Details TPA Details" at bounding box center [559, 169] width 760 height 51
click at [617, 176] on div "Employee Details" at bounding box center [686, 178] width 138 height 34
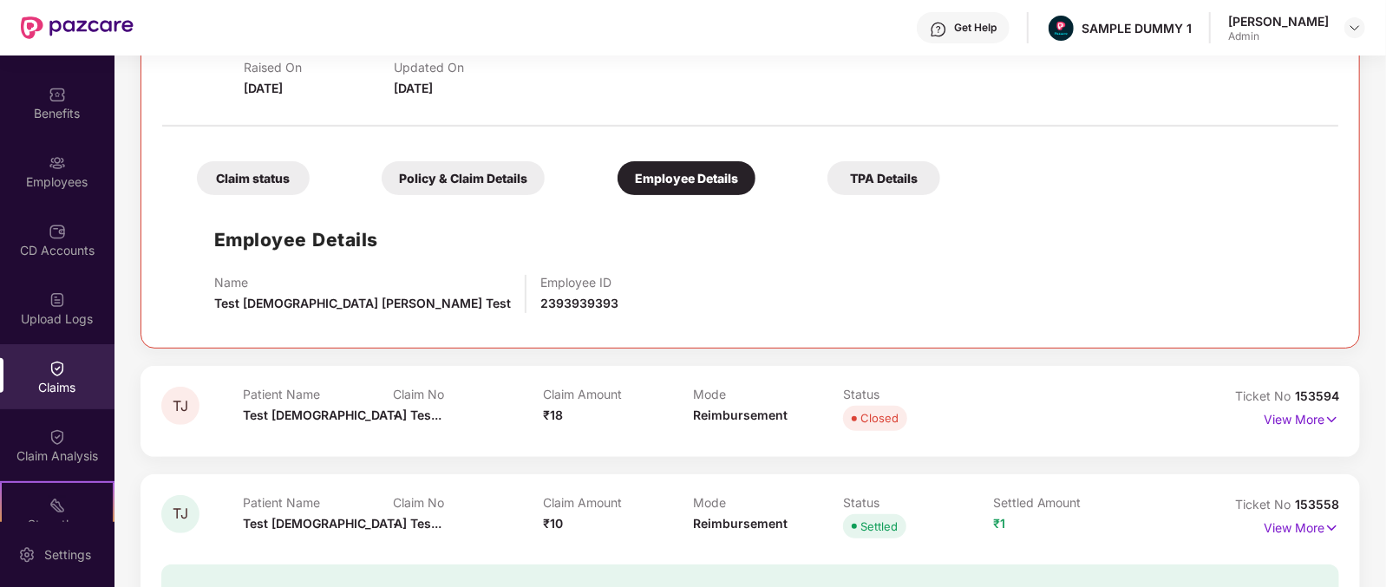
click at [460, 175] on div "Policy & Claim Details" at bounding box center [463, 178] width 163 height 34
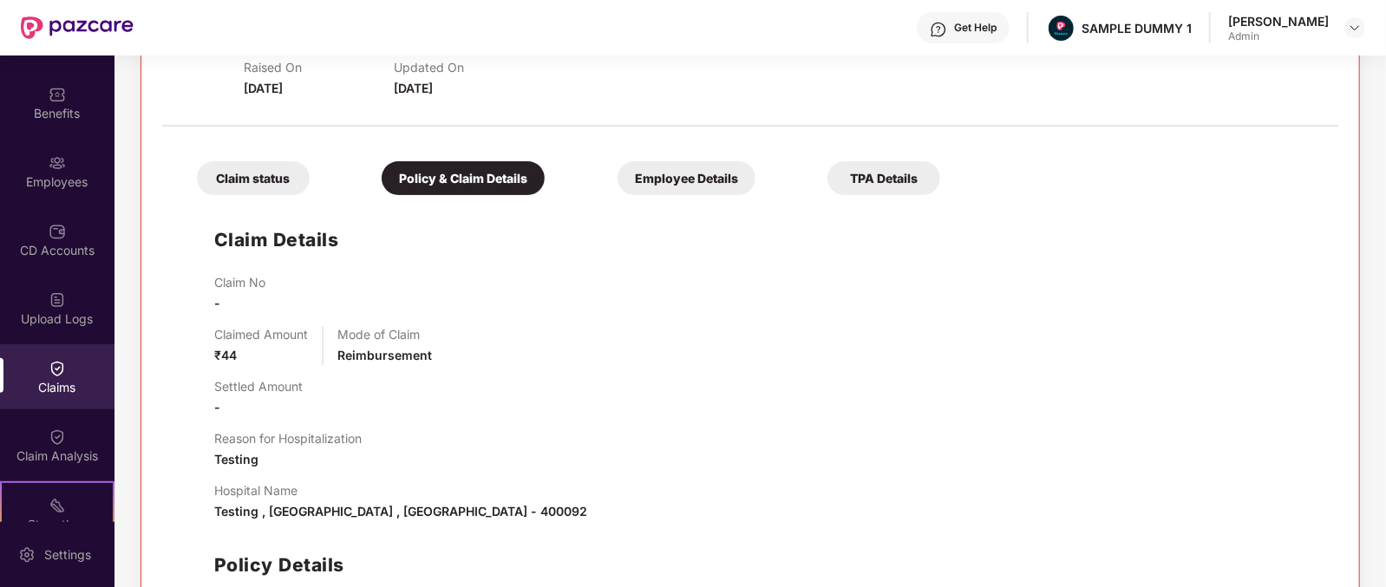
click at [264, 169] on div "Claim status" at bounding box center [253, 178] width 113 height 34
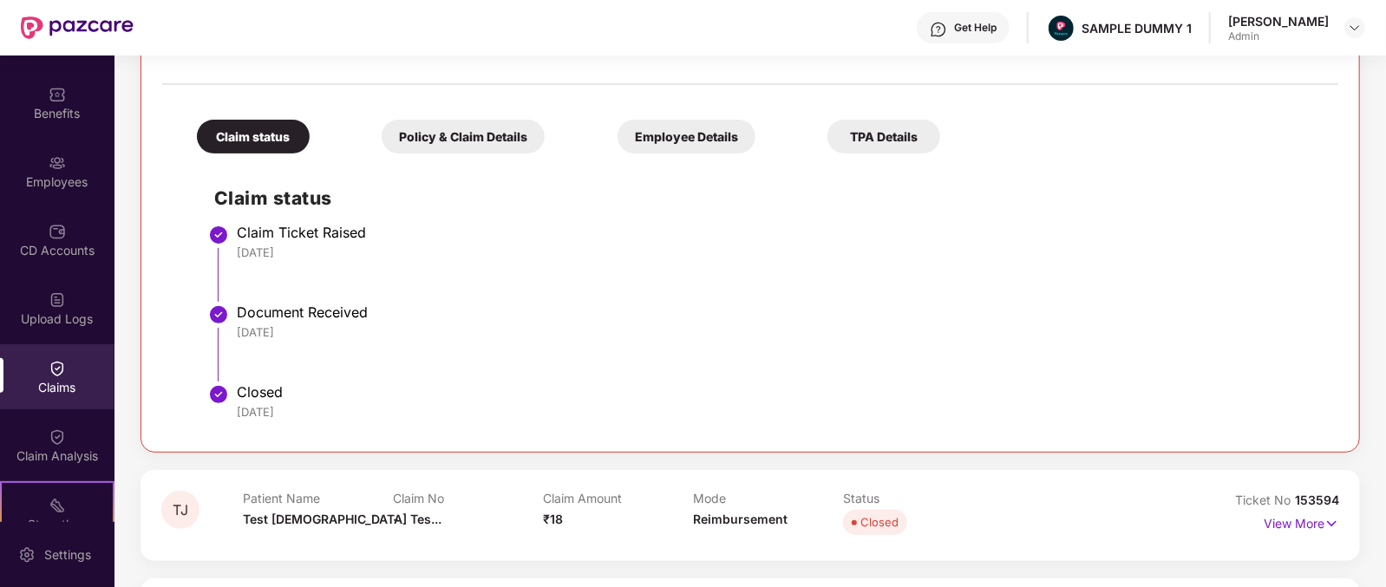
scroll to position [215, 0]
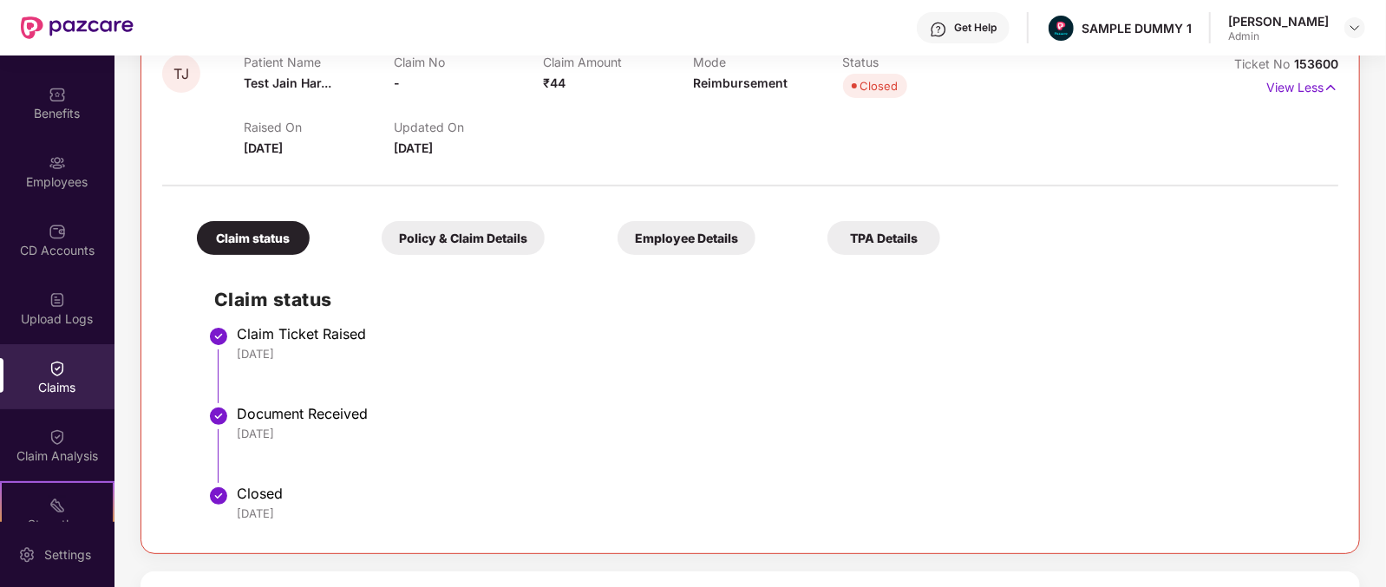
click at [994, 28] on div "Get Help" at bounding box center [975, 28] width 42 height 14
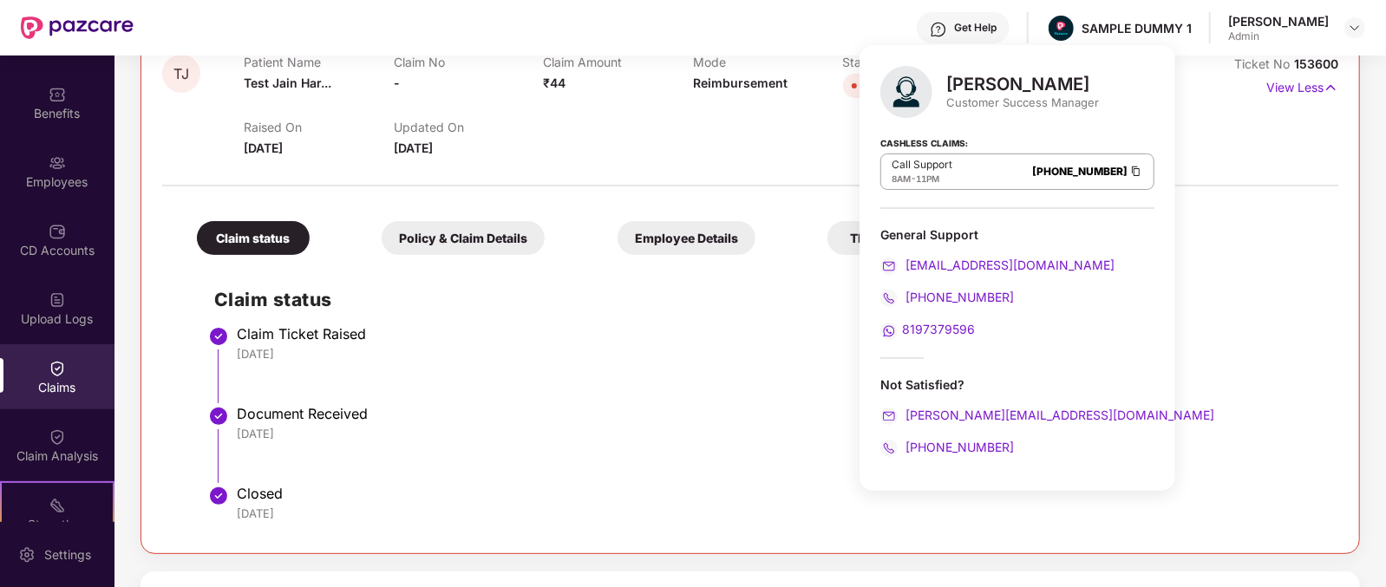
click at [955, 89] on div "Mihir Singh" at bounding box center [1022, 84] width 153 height 21
click at [954, 100] on div "Customer Success Manager" at bounding box center [1022, 103] width 153 height 16
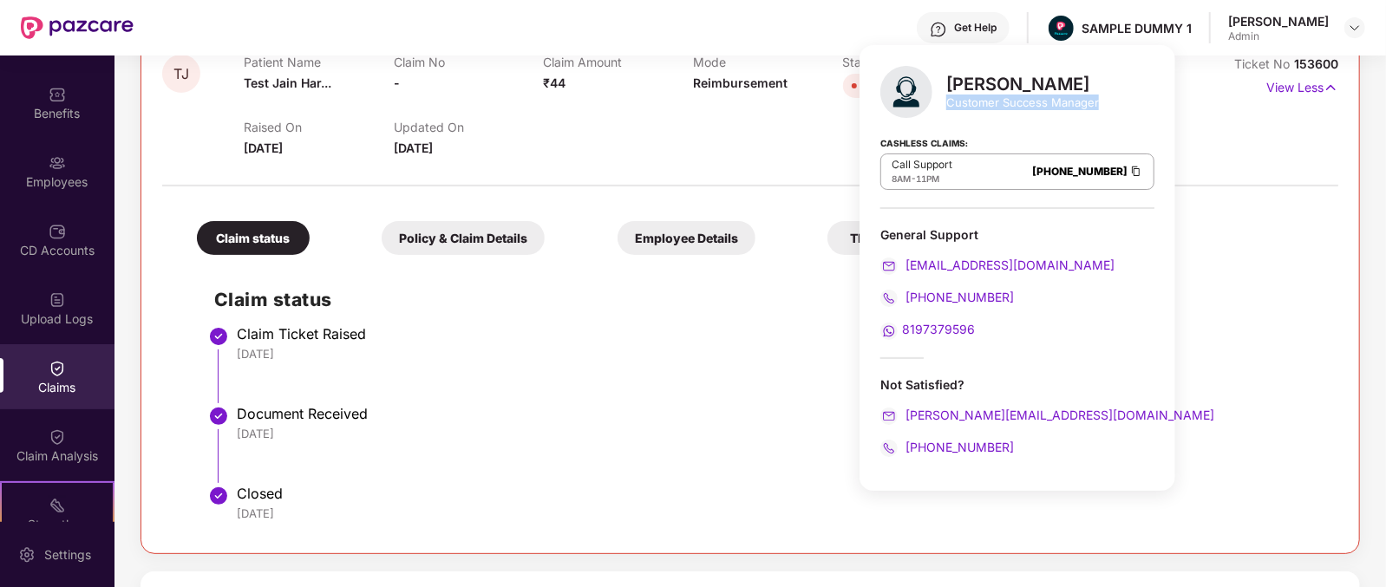
click at [954, 100] on div "Customer Success Manager" at bounding box center [1022, 103] width 153 height 16
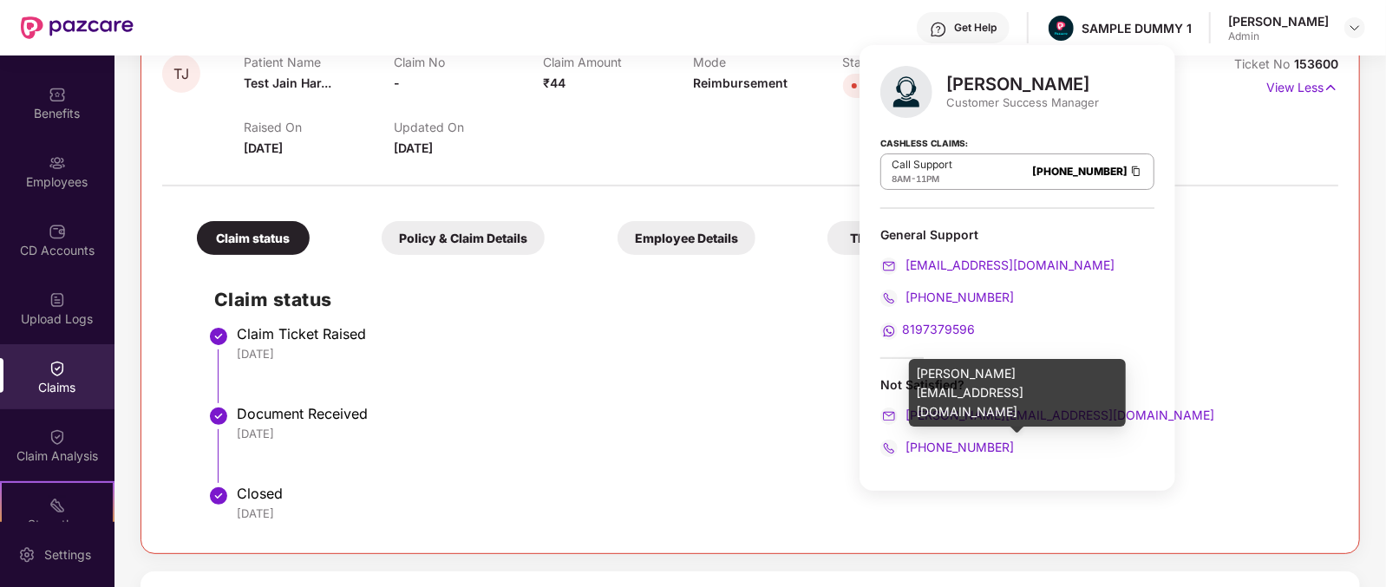
click at [1058, 414] on div "mihir+onb@pazcare.com" at bounding box center [1017, 415] width 274 height 19
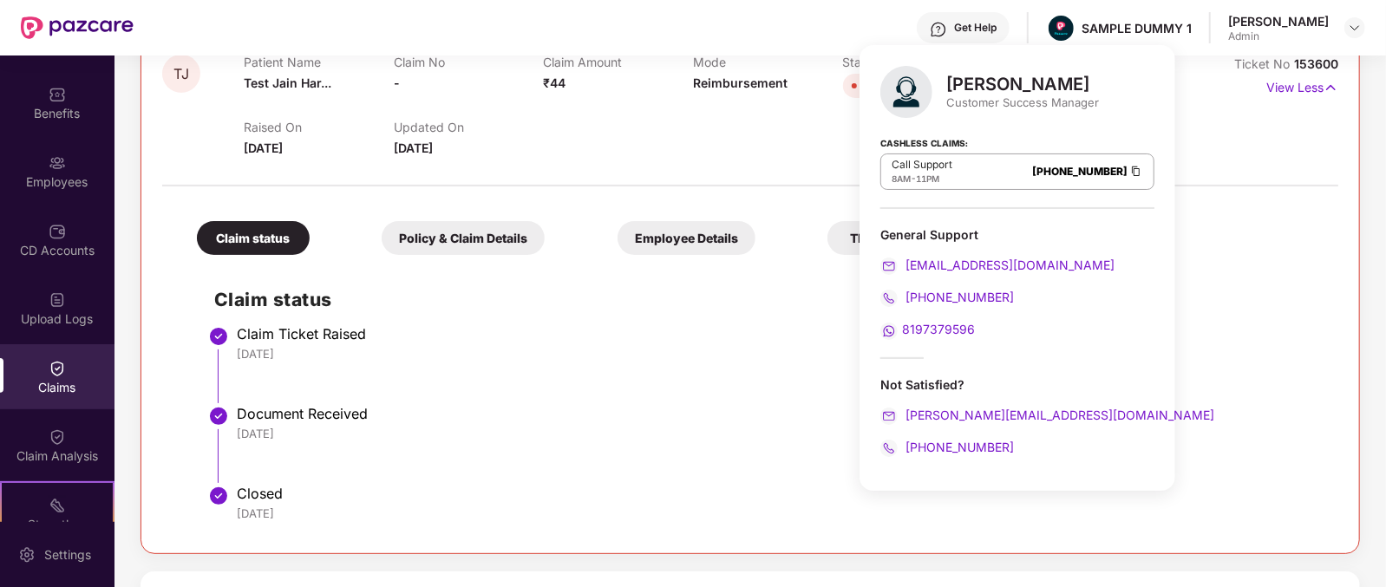
click at [1013, 448] on div "+916666878580" at bounding box center [1017, 447] width 274 height 19
click at [616, 467] on li "Document Received 26 Jun 2025" at bounding box center [767, 451] width 1106 height 80
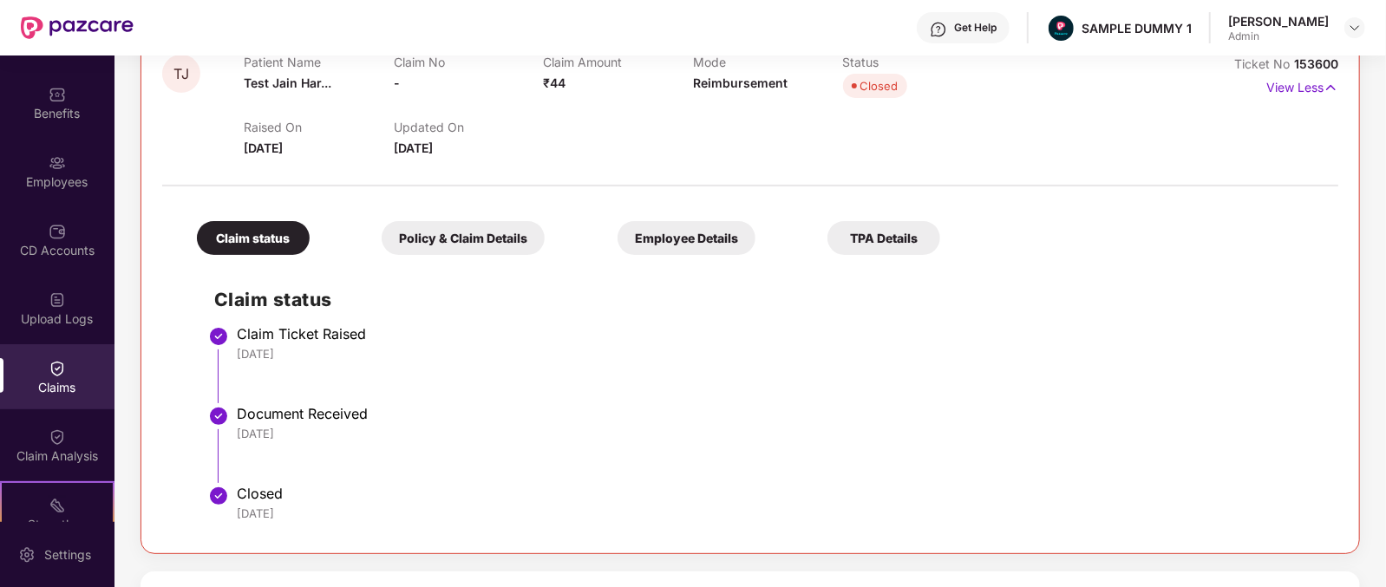
click at [460, 396] on li "Claim Ticket Raised 26 Jun 2025" at bounding box center [767, 371] width 1106 height 80
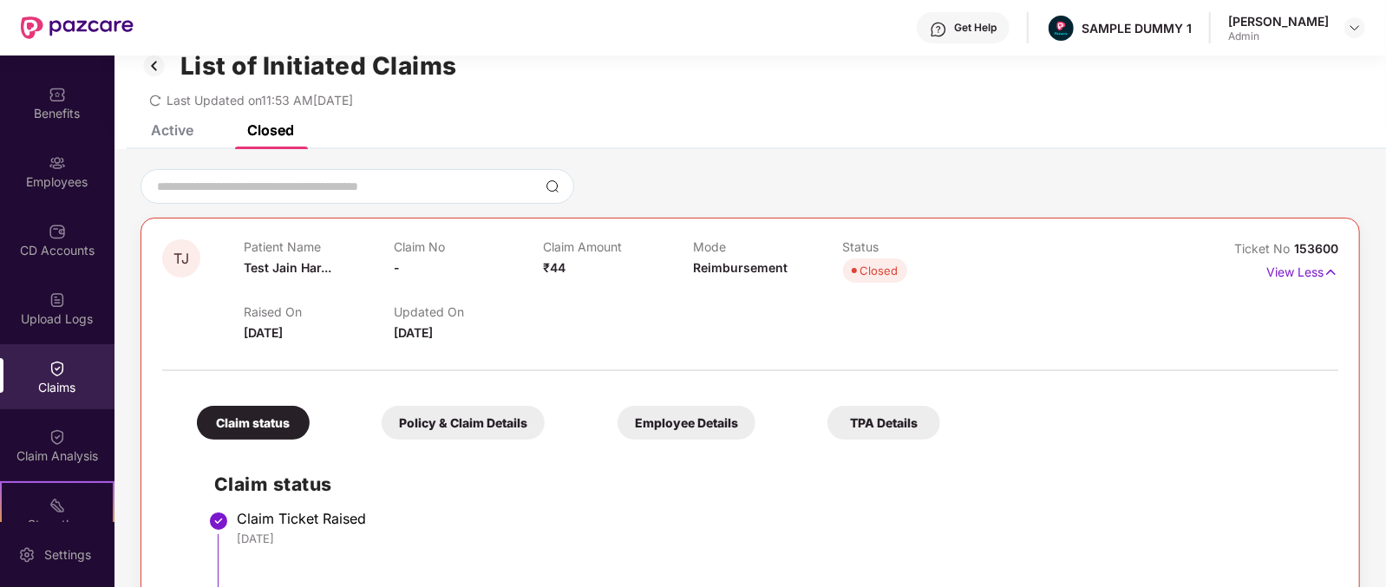
scroll to position [0, 0]
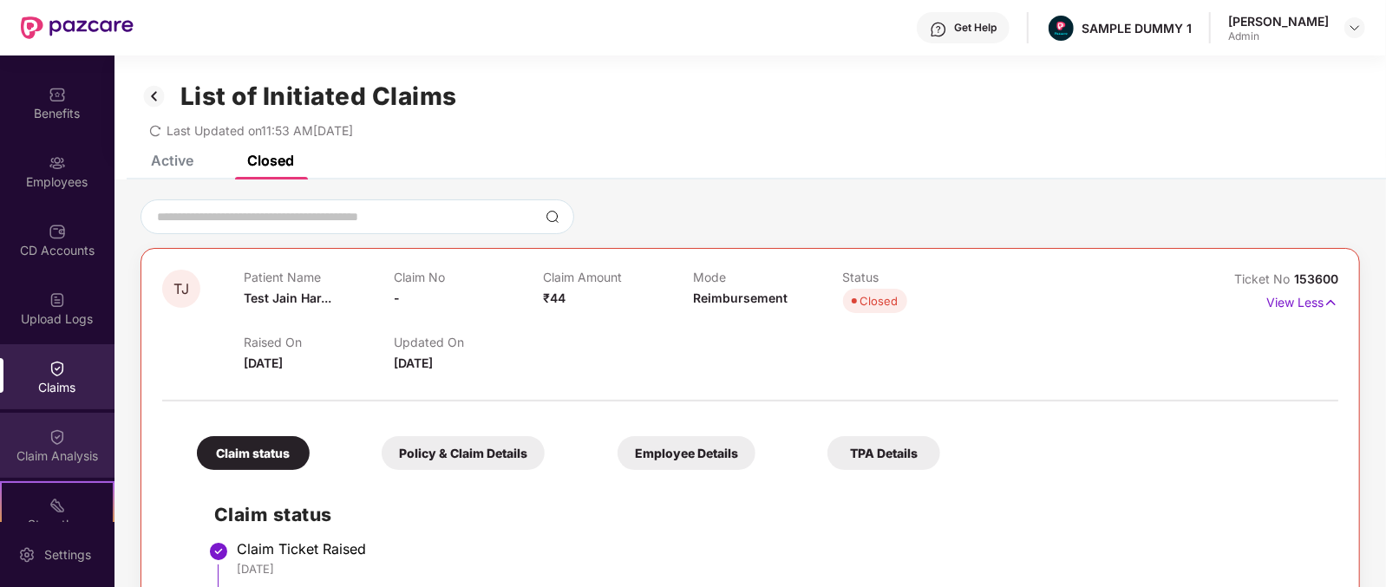
click at [49, 444] on img at bounding box center [57, 436] width 17 height 17
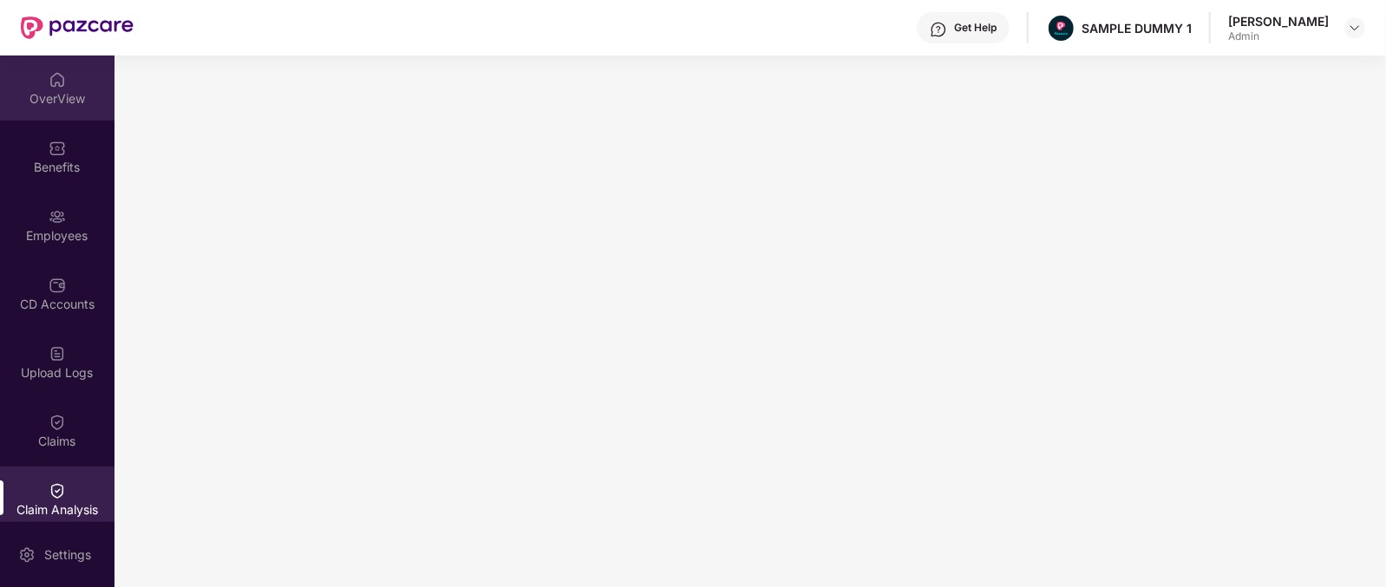
click at [49, 86] on img at bounding box center [57, 79] width 17 height 17
